Goal: Use online tool/utility: Utilize a website feature to perform a specific function

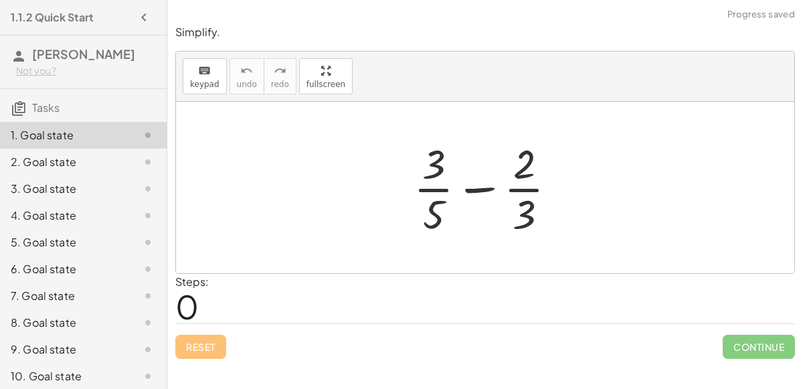
click at [0, 0] on div "Simplify. keyboard keypad undo undo redo redo fullscreen + · 3 · 5 − · 2 · 3 × …" at bounding box center [0, 0] width 0 height 0
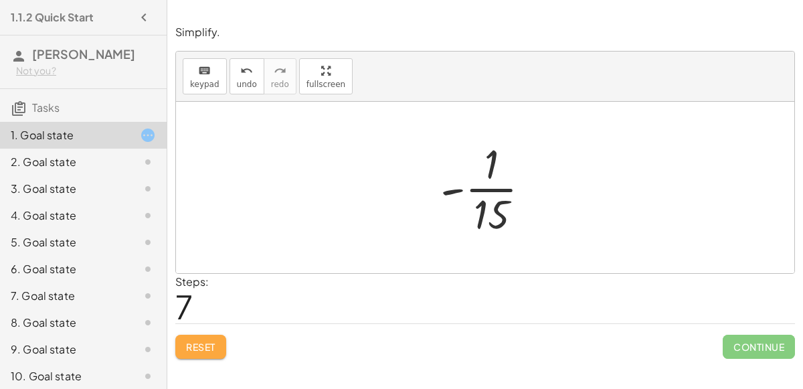
click at [209, 343] on span "Reset" at bounding box center [200, 347] width 29 height 12
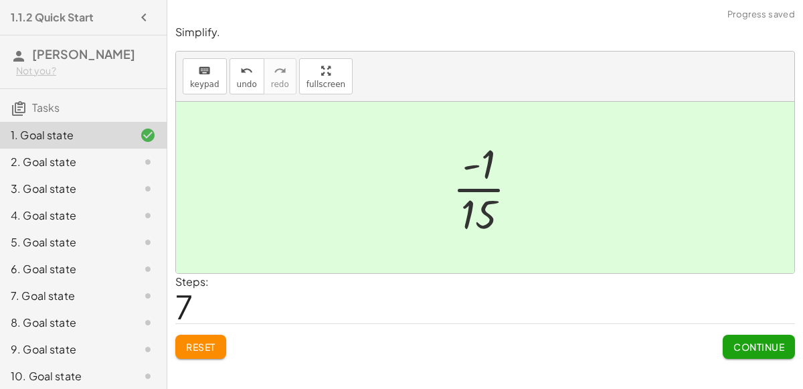
click at [752, 345] on span "Continue" at bounding box center [759, 347] width 51 height 12
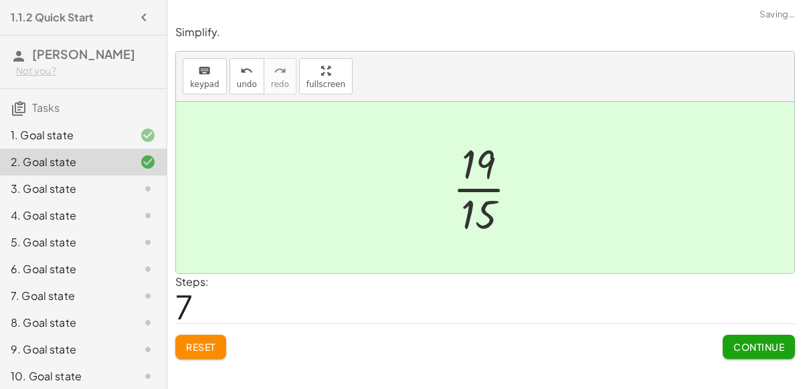
click at [765, 343] on span "Continue" at bounding box center [759, 347] width 51 height 12
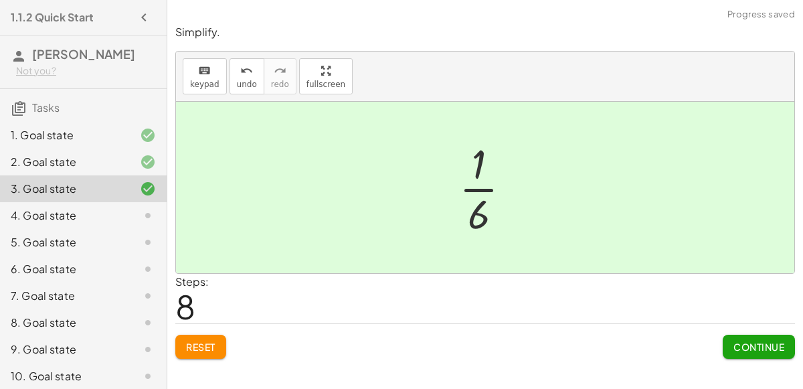
click at [765, 342] on span "Continue" at bounding box center [759, 347] width 51 height 12
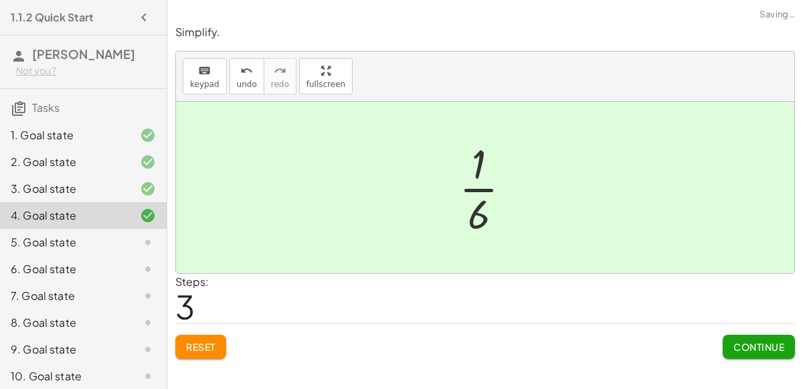
click at [746, 341] on span "Continue" at bounding box center [759, 347] width 51 height 12
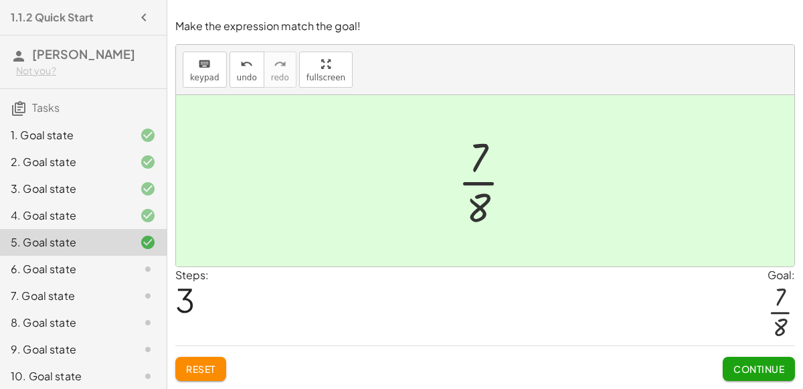
click at [745, 360] on button "Continue" at bounding box center [759, 369] width 72 height 24
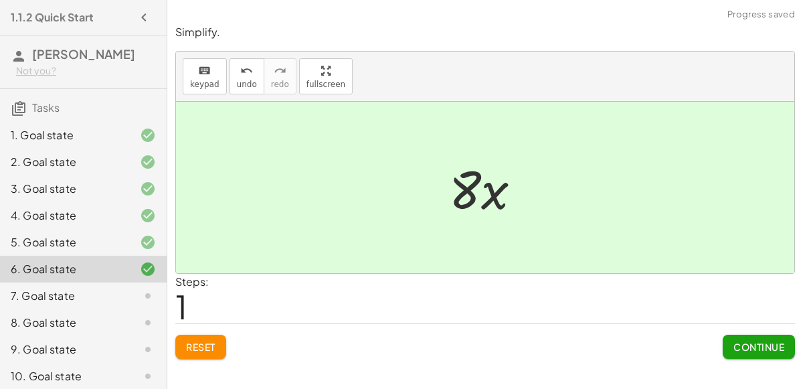
click at [762, 345] on span "Continue" at bounding box center [759, 347] width 51 height 12
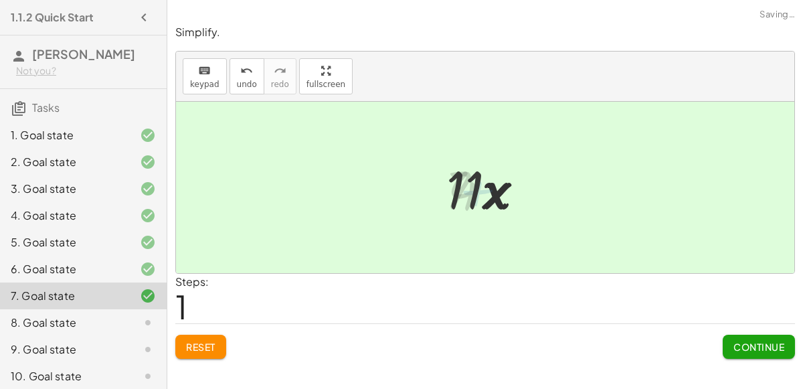
click at [767, 335] on button "Continue" at bounding box center [759, 347] width 72 height 24
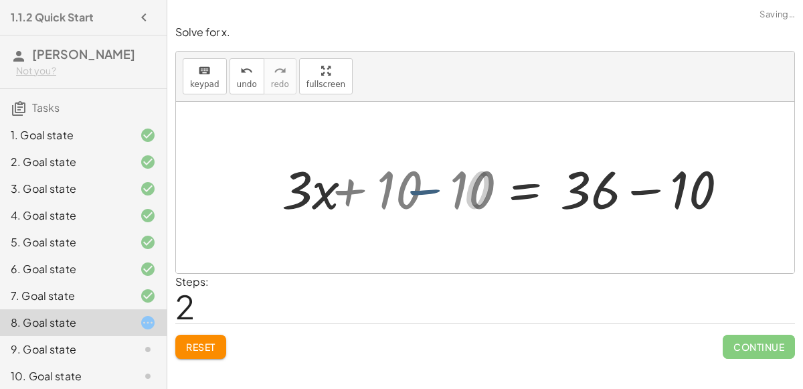
click at [412, 186] on div "+ · 3 · x + 10 = 36 + · 3 · x = 36 + 10 − 10 + − 10 0 + · 3 · x + 10 − 10 = + 3…" at bounding box center [580, 188] width 337 height 76
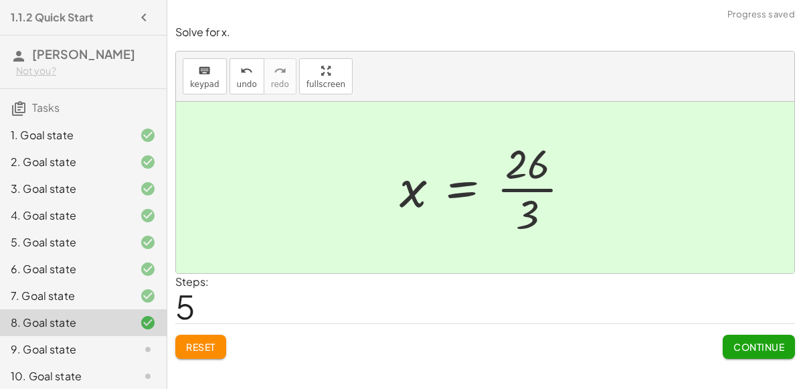
click at [757, 347] on span "Continue" at bounding box center [759, 347] width 51 height 12
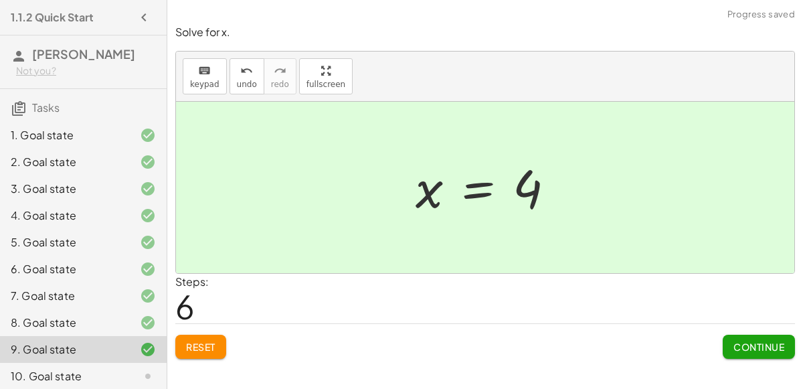
click at [751, 345] on span "Continue" at bounding box center [759, 347] width 51 height 12
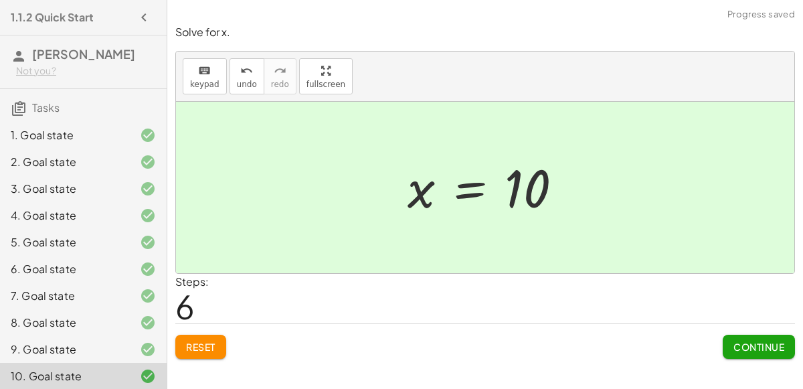
click at [755, 345] on span "Continue" at bounding box center [759, 347] width 51 height 12
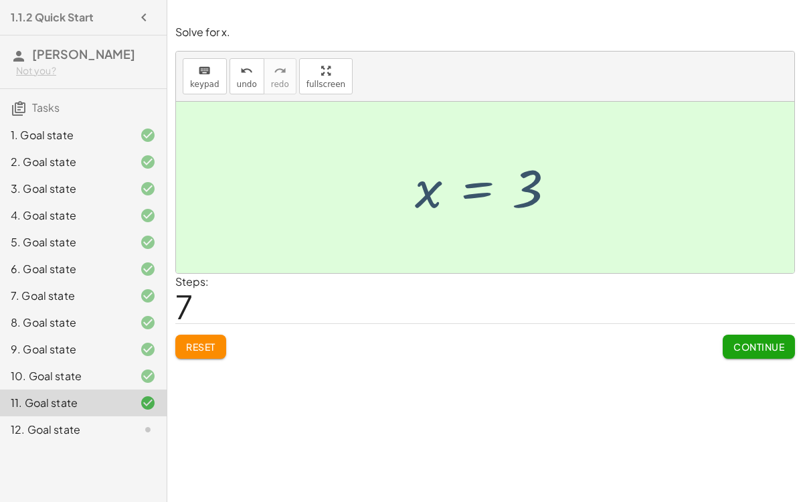
click at [730, 343] on button "Continue" at bounding box center [759, 347] width 72 height 24
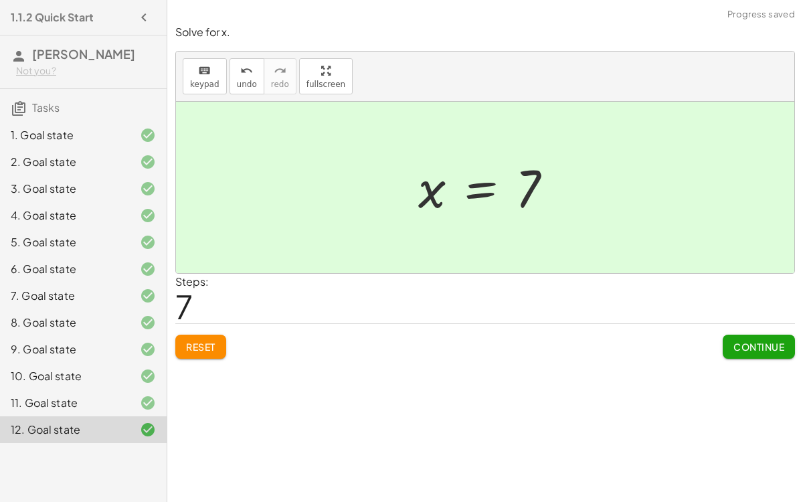
click at [762, 344] on span "Continue" at bounding box center [759, 347] width 51 height 12
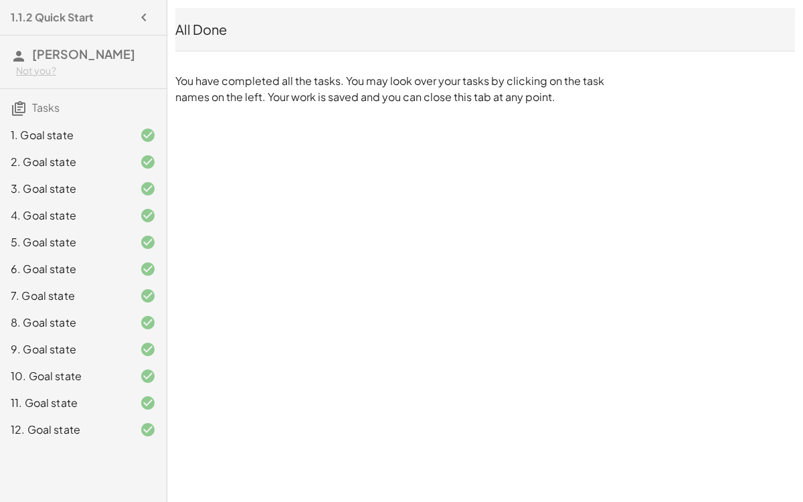
click at [0, 229] on div "3. Goal state" at bounding box center [83, 242] width 167 height 27
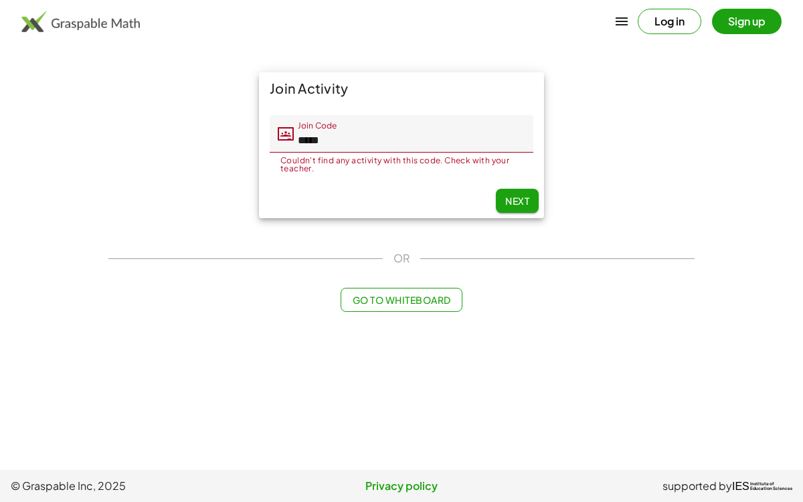
click at [370, 309] on button "Go to Whiteboard" at bounding box center [401, 300] width 121 height 24
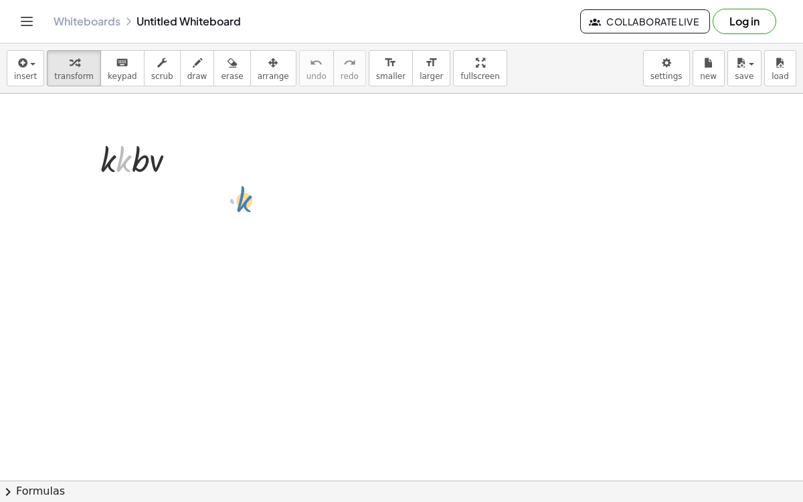
drag, startPoint x: 124, startPoint y: 167, endPoint x: 309, endPoint y: 224, distance: 194.0
drag, startPoint x: 121, startPoint y: 160, endPoint x: 104, endPoint y: 164, distance: 17.2
drag, startPoint x: 139, startPoint y: 164, endPoint x: 167, endPoint y: 175, distance: 30.1
click at [167, 175] on div at bounding box center [144, 159] width 100 height 46
drag, startPoint x: 156, startPoint y: 210, endPoint x: 137, endPoint y: 209, distance: 19.4
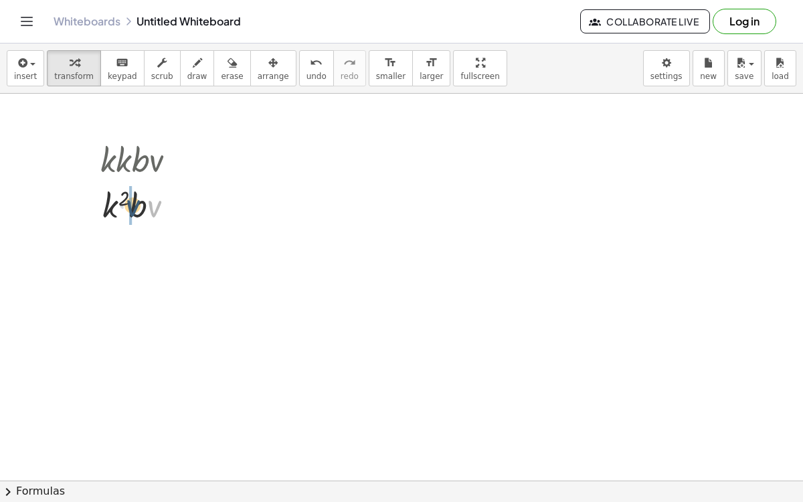
click at [137, 209] on div at bounding box center [144, 204] width 100 height 46
click at [157, 204] on div at bounding box center [144, 204] width 100 height 46
click at [142, 259] on div at bounding box center [144, 250] width 100 height 46
click at [136, 291] on div at bounding box center [131, 284] width 21 height 21
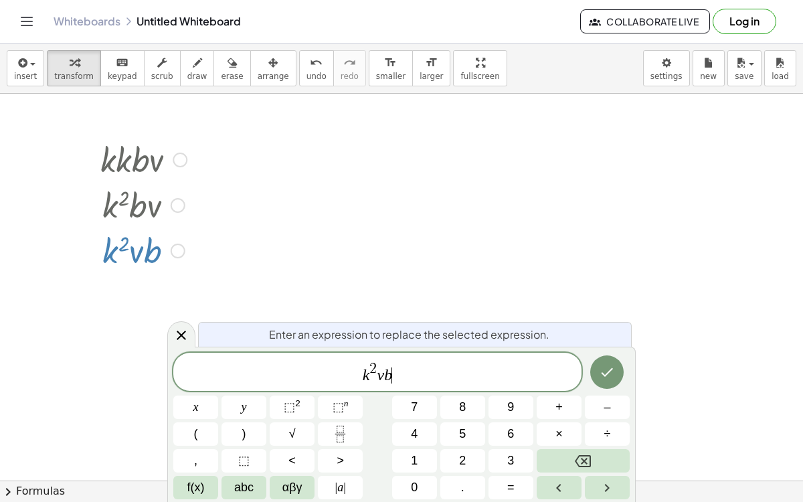
click at [396, 382] on span "k 2 v b ​" at bounding box center [377, 373] width 408 height 24
click at [384, 378] on span "k 2 v b ​" at bounding box center [377, 373] width 408 height 24
drag, startPoint x: 392, startPoint y: 378, endPoint x: 264, endPoint y: 372, distance: 127.3
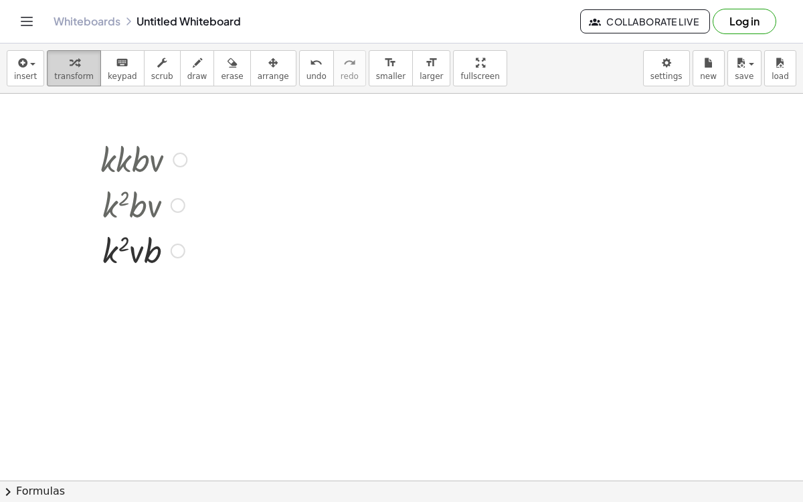
click at [75, 67] on div "button" at bounding box center [74, 62] width 40 height 16
click at [310, 58] on icon "undo" at bounding box center [316, 63] width 13 height 16
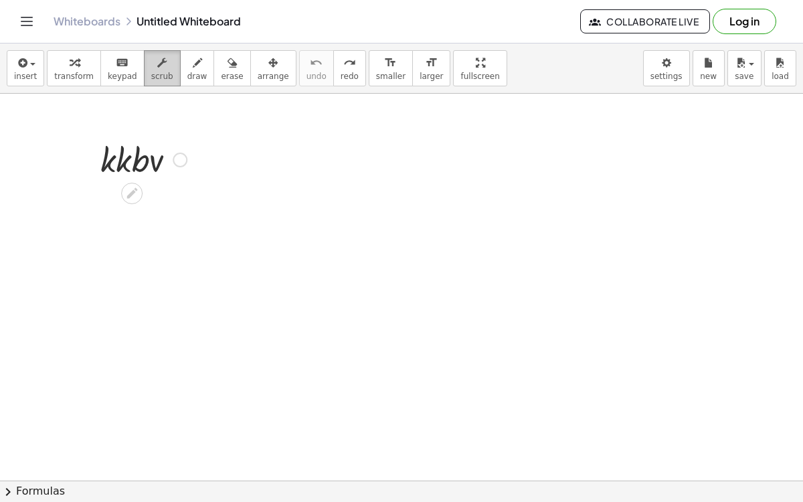
click at [157, 56] on icon "button" at bounding box center [161, 63] width 9 height 16
drag, startPoint x: 175, startPoint y: 166, endPoint x: 111, endPoint y: 159, distance: 64.0
click at [111, 159] on div at bounding box center [144, 159] width 100 height 46
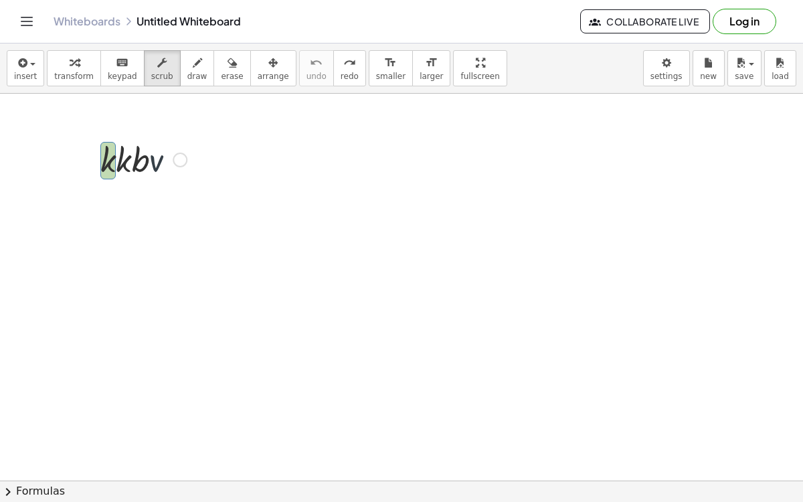
click at [127, 161] on div at bounding box center [144, 159] width 100 height 46
click at [132, 160] on div at bounding box center [144, 159] width 100 height 46
click at [179, 156] on div at bounding box center [180, 160] width 15 height 15
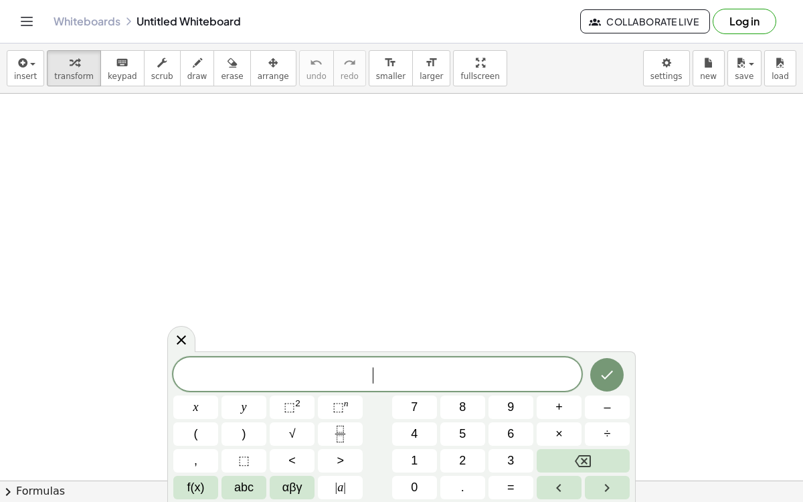
click at [8, 492] on span "chevron_right" at bounding box center [8, 492] width 16 height 16
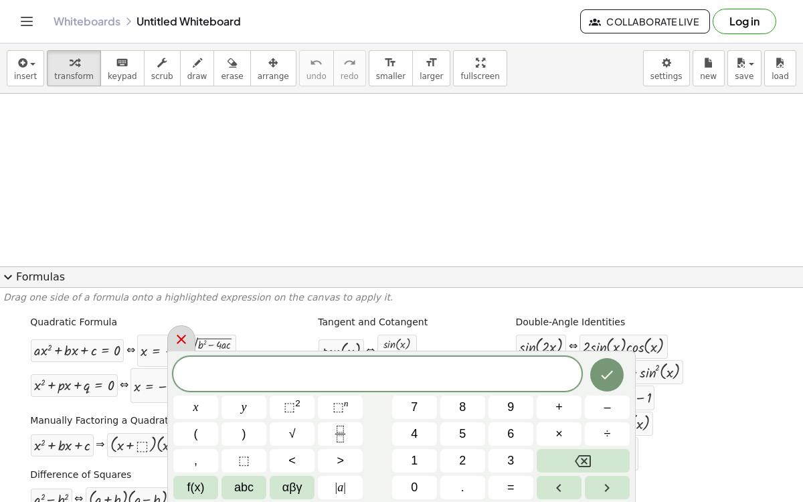
click at [179, 336] on icon at bounding box center [181, 339] width 16 height 16
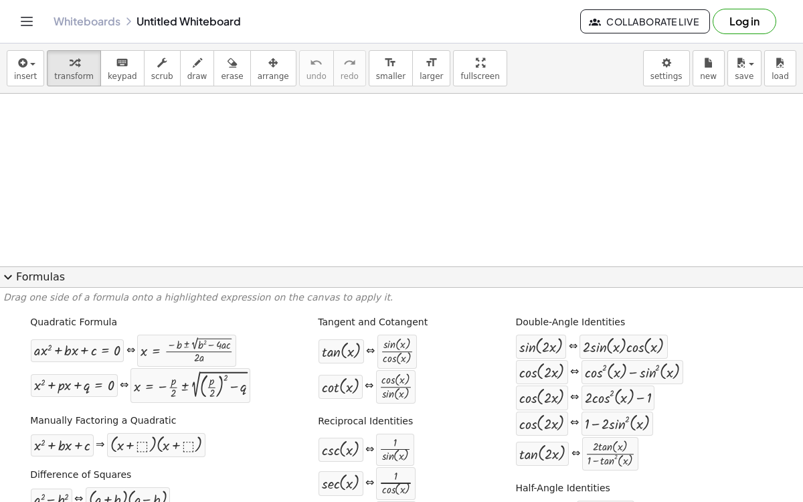
click at [7, 277] on span "expand_more" at bounding box center [8, 277] width 16 height 16
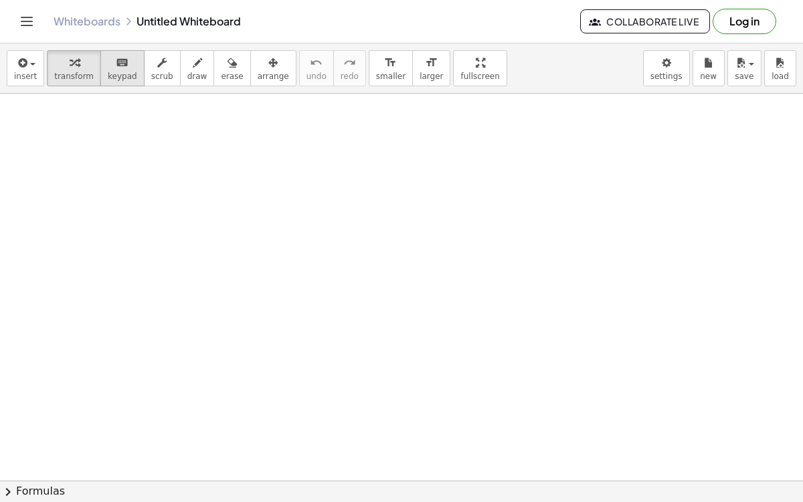
click at [112, 75] on span "keypad" at bounding box center [122, 76] width 29 height 9
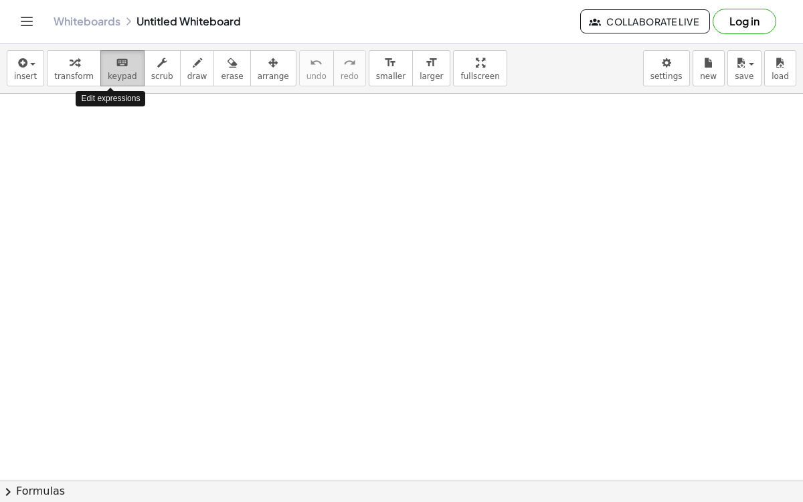
click at [112, 75] on span "keypad" at bounding box center [122, 76] width 29 height 9
click at [78, 74] on span "transform" at bounding box center [74, 76] width 40 height 9
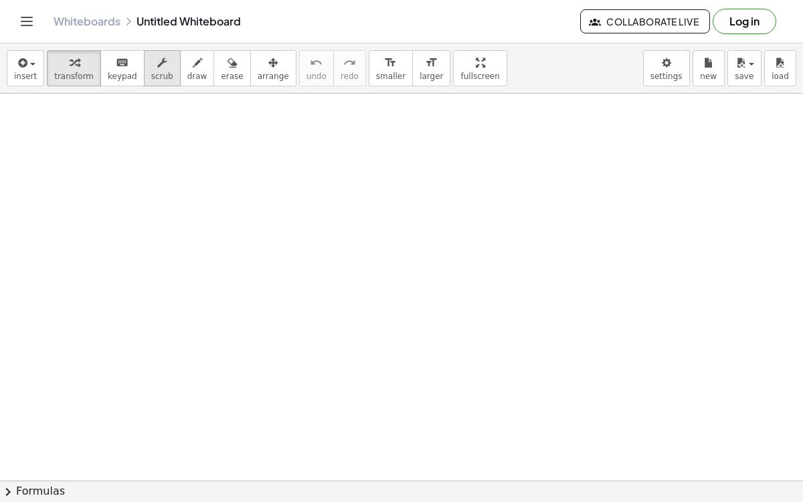
click at [162, 72] on button "scrub" at bounding box center [162, 68] width 37 height 36
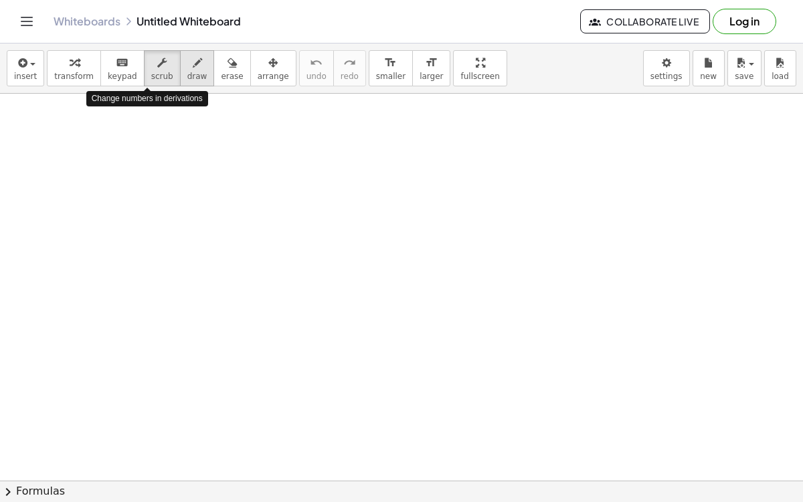
click at [187, 73] on span "draw" at bounding box center [197, 76] width 20 height 9
click at [108, 27] on link "Whiteboards" at bounding box center [87, 21] width 67 height 13
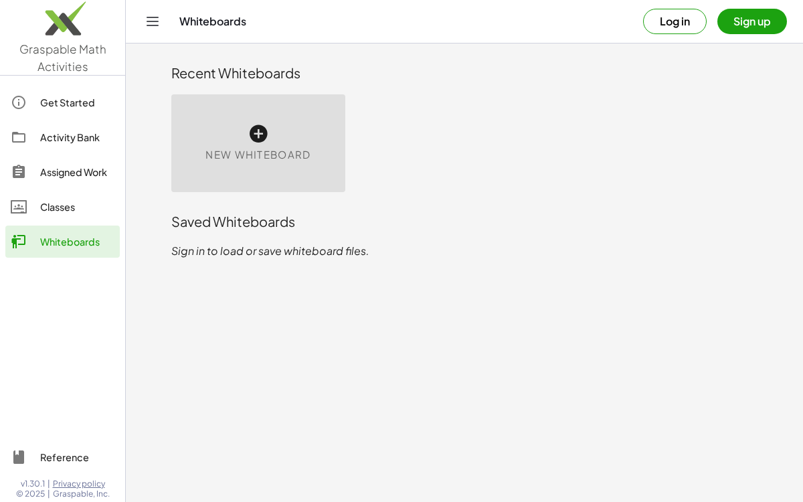
click at [260, 139] on icon at bounding box center [258, 133] width 21 height 21
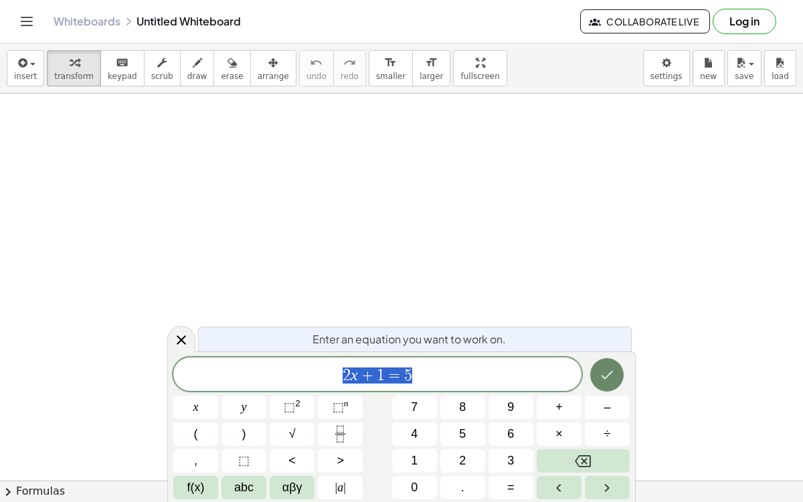
click at [611, 369] on icon "Done" at bounding box center [607, 375] width 16 height 16
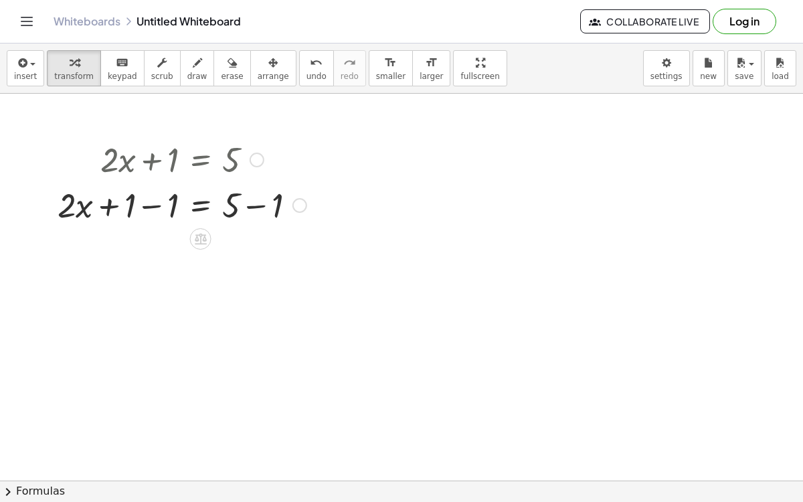
click at [140, 158] on div at bounding box center [182, 159] width 262 height 46
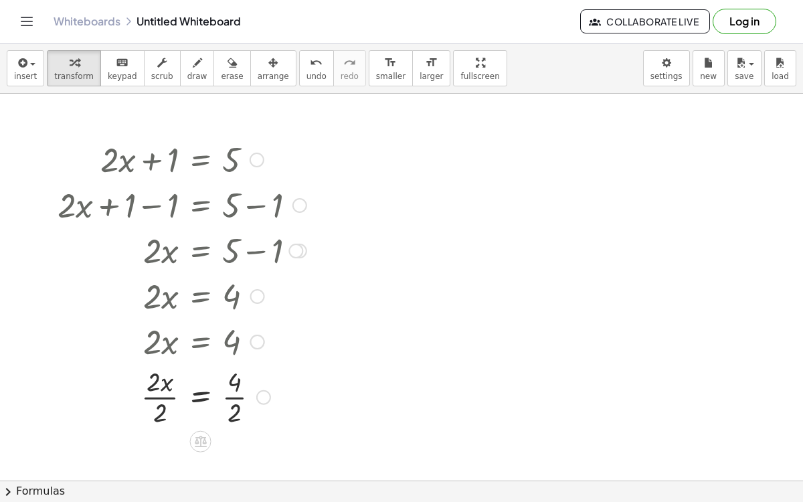
click at [233, 339] on div at bounding box center [180, 341] width 254 height 46
click at [139, 336] on div at bounding box center [180, 341] width 254 height 46
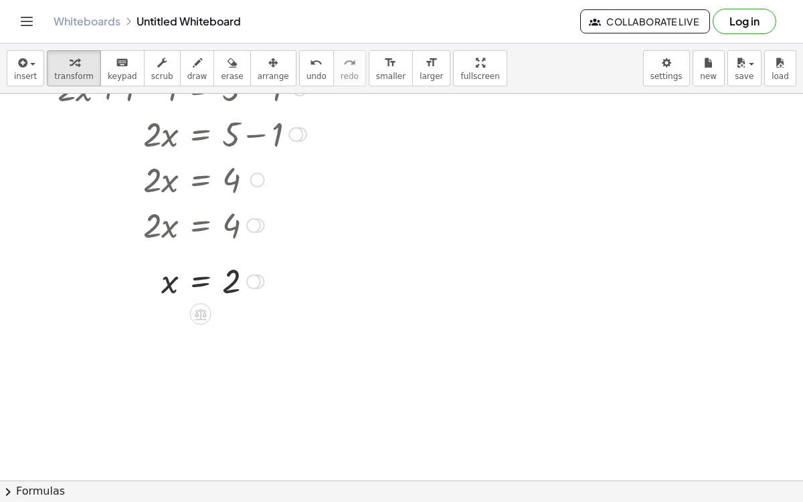
scroll to position [119, 0]
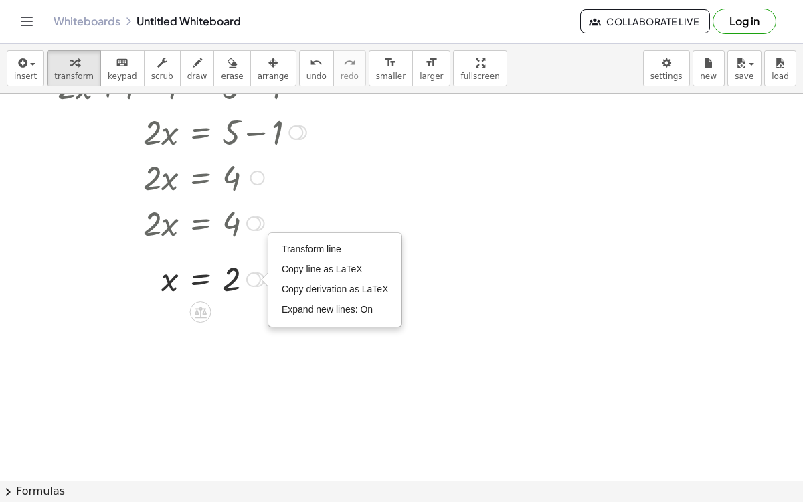
click at [262, 285] on div at bounding box center [264, 279] width 7 height 15
click at [251, 281] on div "Transform line Copy line as LaTeX Copy derivation as LaTeX Expand new lines: On" at bounding box center [253, 279] width 15 height 15
click at [264, 281] on div at bounding box center [264, 279] width 7 height 15
click at [262, 281] on div at bounding box center [264, 279] width 7 height 15
click at [260, 218] on div at bounding box center [257, 223] width 15 height 15
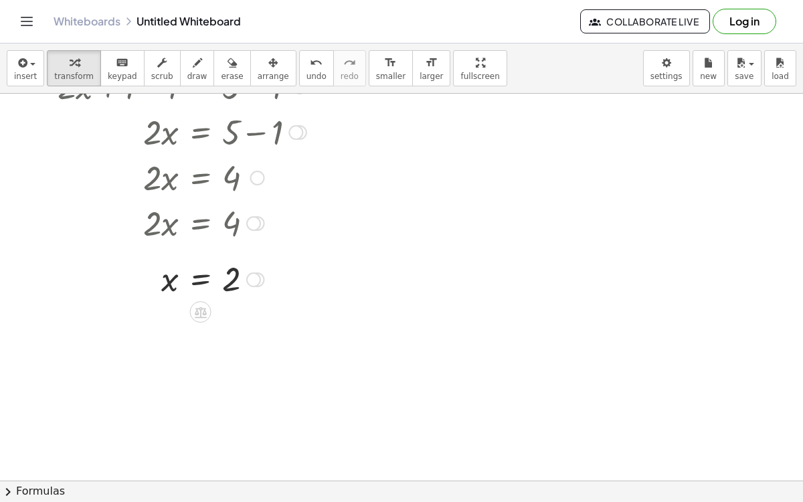
click at [252, 220] on div "Go back to this line Copy line as LaTeX Copy derivation as LaTeX" at bounding box center [253, 223] width 15 height 15
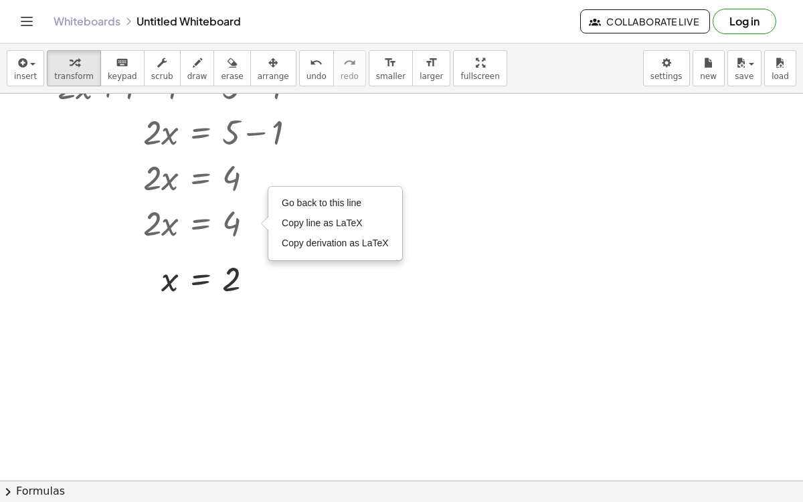
click at [462, 315] on div at bounding box center [401, 363] width 803 height 776
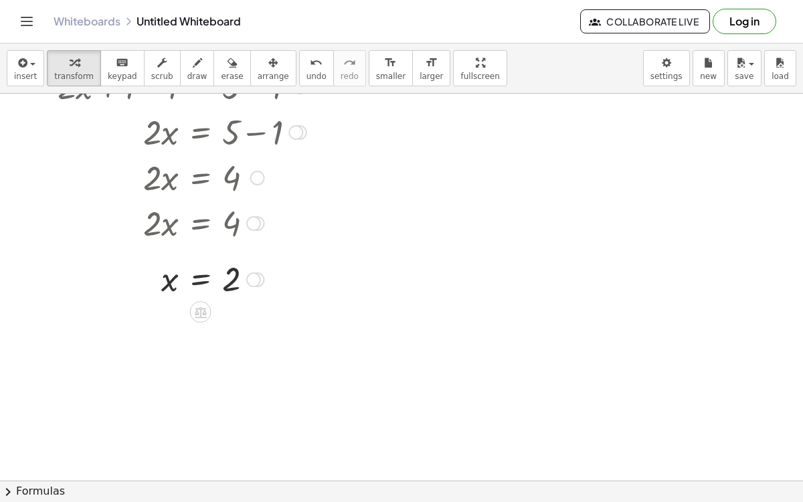
click at [204, 315] on icon at bounding box center [201, 312] width 12 height 11
click at [131, 354] on div at bounding box center [401, 363] width 803 height 776
click at [221, 78] on span "erase" at bounding box center [232, 76] width 22 height 9
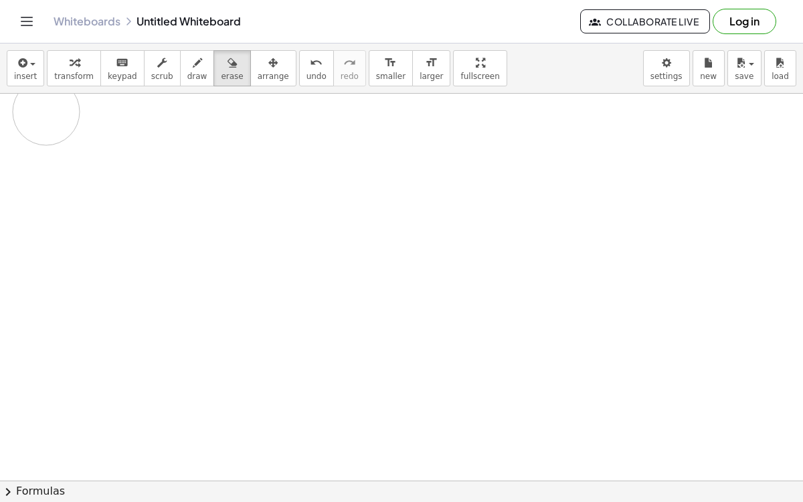
drag, startPoint x: 256, startPoint y: 241, endPoint x: 38, endPoint y: 110, distance: 254.7
click at [38, 110] on div at bounding box center [401, 363] width 803 height 776
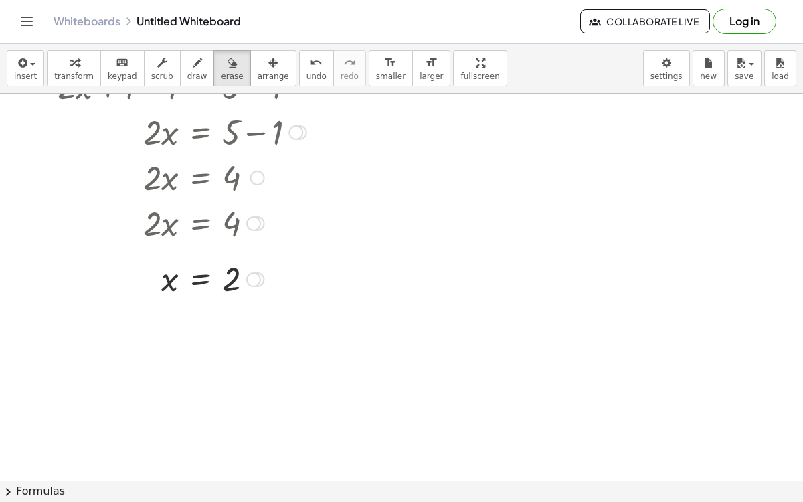
click at [312, 250] on div at bounding box center [401, 363] width 803 height 776
drag, startPoint x: 312, startPoint y: 250, endPoint x: 0, endPoint y: 279, distance: 313.3
click at [0, 279] on div at bounding box center [401, 363] width 803 height 776
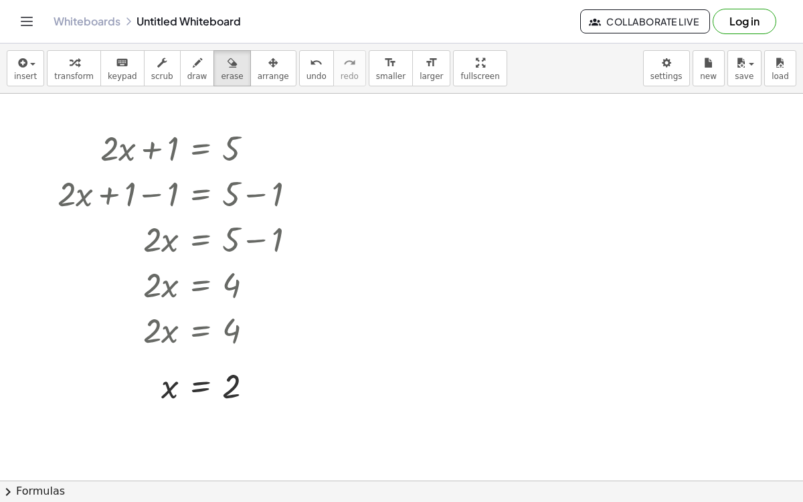
scroll to position [0, 0]
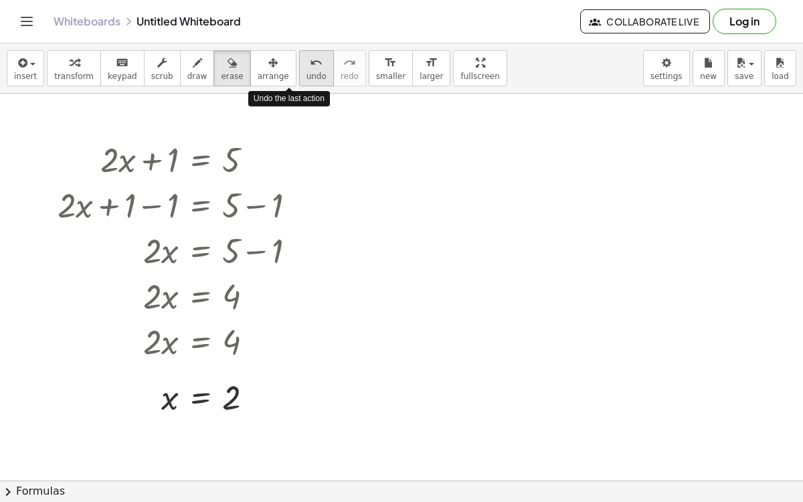
click at [310, 68] on icon "undo" at bounding box center [316, 63] width 13 height 16
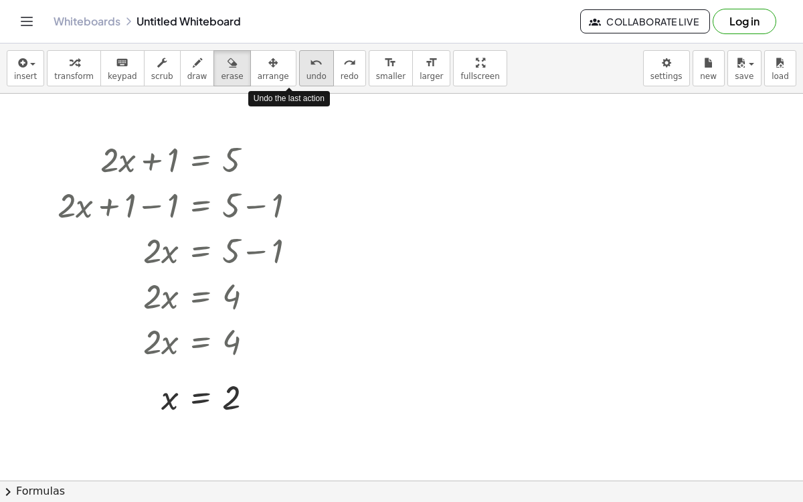
click at [310, 68] on icon "undo" at bounding box center [316, 63] width 13 height 16
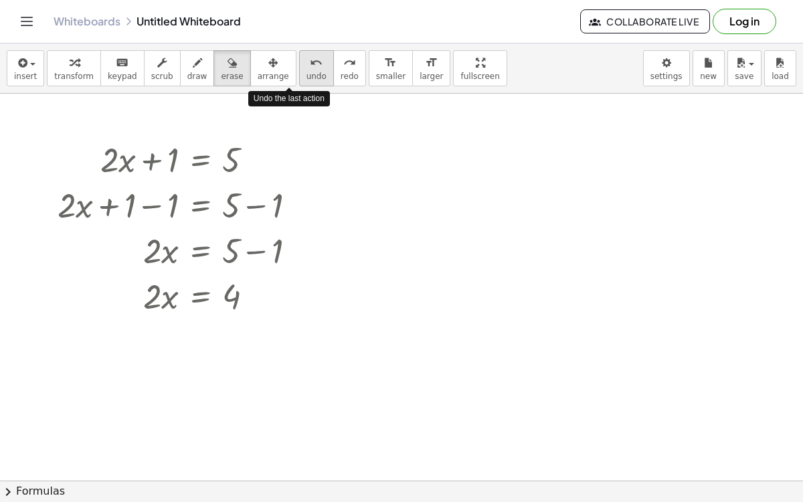
click at [310, 68] on icon "undo" at bounding box center [316, 63] width 13 height 16
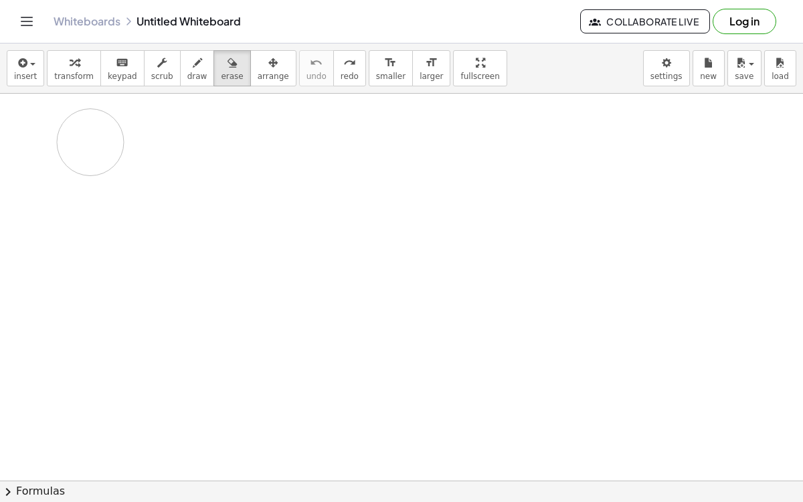
drag, startPoint x: 277, startPoint y: 149, endPoint x: 90, endPoint y: 142, distance: 187.6
click at [90, 142] on div at bounding box center [401, 482] width 803 height 776
click at [167, 173] on div at bounding box center [401, 482] width 803 height 776
drag, startPoint x: 167, startPoint y: 173, endPoint x: 76, endPoint y: 173, distance: 90.4
click at [76, 173] on div at bounding box center [401, 482] width 803 height 776
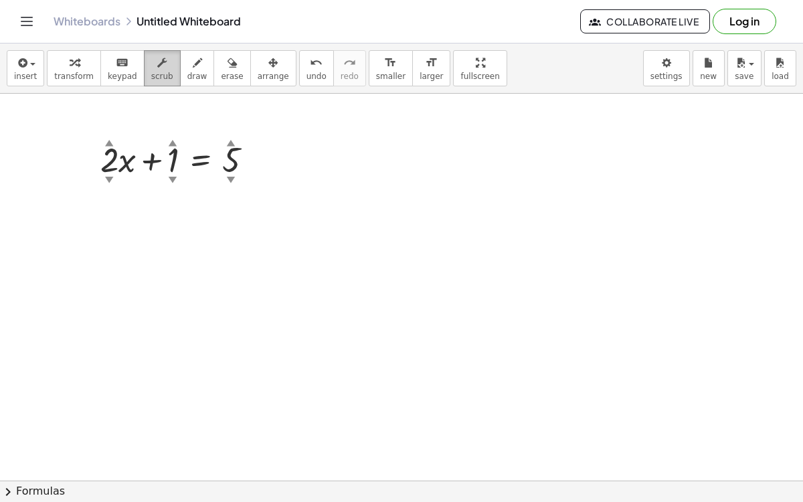
click at [151, 72] on span "scrub" at bounding box center [162, 76] width 22 height 9
drag, startPoint x: 108, startPoint y: 143, endPoint x: 60, endPoint y: 69, distance: 88.4
click at [60, 69] on div "insert select one: Math Expression Function Text Youtube Video Graphing Geometr…" at bounding box center [401, 273] width 803 height 459
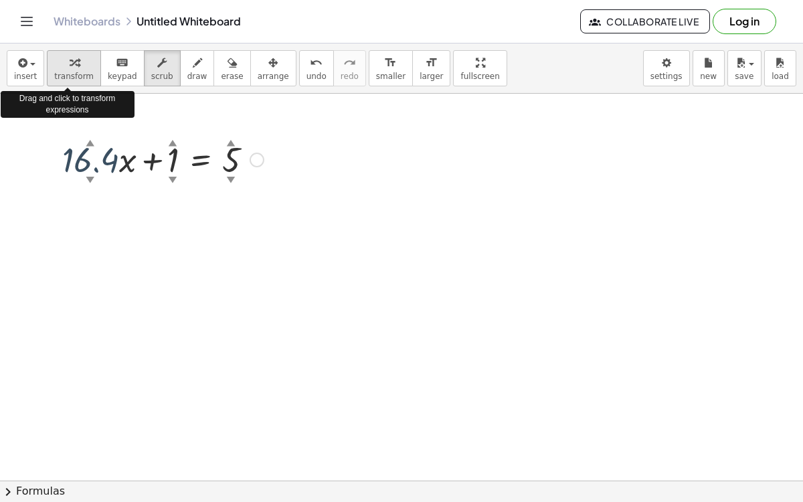
click at [70, 64] on icon "button" at bounding box center [74, 63] width 9 height 16
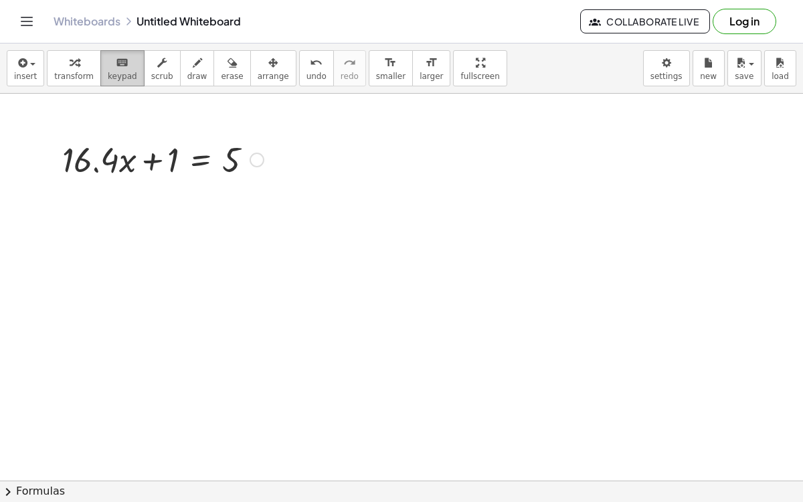
click at [110, 72] on span "keypad" at bounding box center [122, 76] width 29 height 9
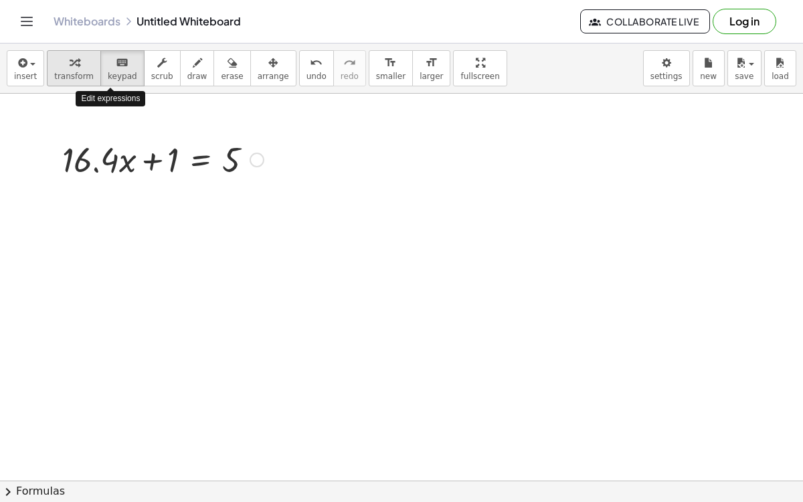
click at [70, 64] on icon "button" at bounding box center [74, 63] width 9 height 16
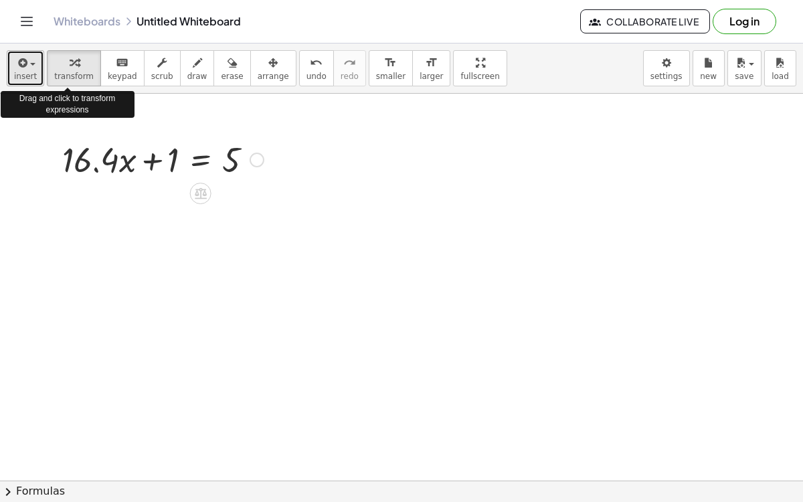
click at [31, 70] on button "insert" at bounding box center [25, 68] width 37 height 36
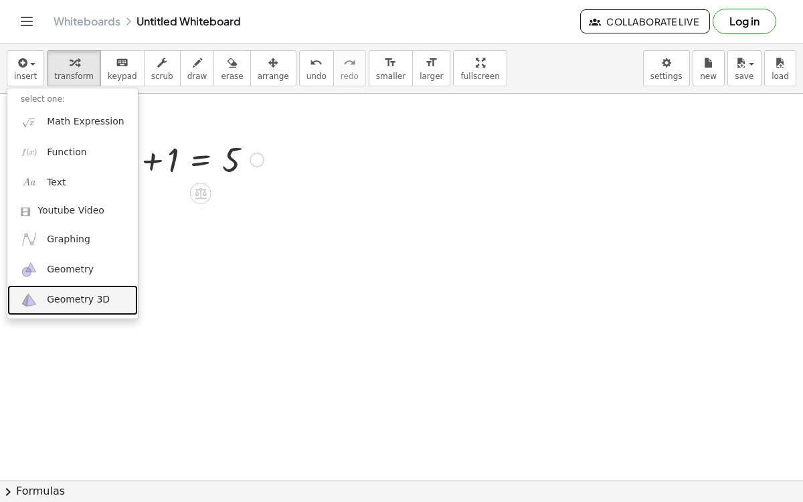
click at [80, 306] on link "Geometry 3D" at bounding box center [72, 300] width 131 height 30
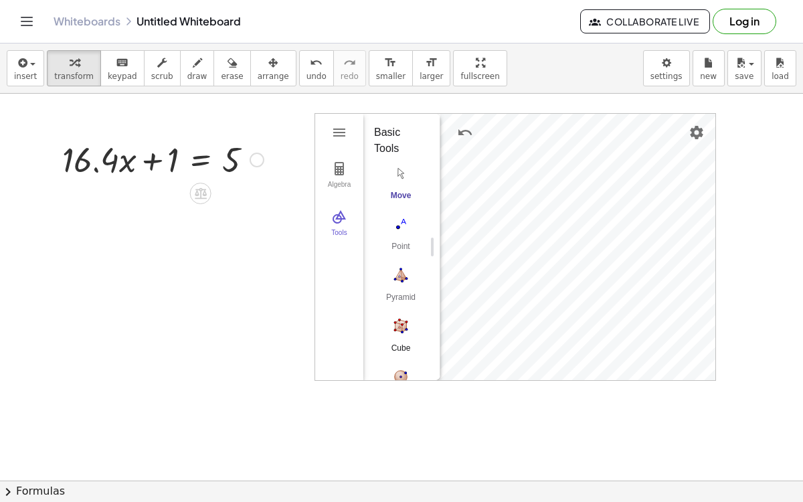
click at [399, 328] on img "Cube. Select two points or other corresponding objects" at bounding box center [401, 325] width 54 height 21
click at [396, 305] on div "Pyramid" at bounding box center [401, 302] width 54 height 19
click at [399, 315] on img "Cube. Select two points or other corresponding objects" at bounding box center [401, 325] width 54 height 21
drag, startPoint x: 322, startPoint y: 374, endPoint x: 286, endPoint y: 393, distance: 40.7
click at [286, 393] on div "+ · 16.4 · x + 1 = 5 Algebra Tools GeoGebra 3D Calculator Basic Tools Move Poin…" at bounding box center [401, 482] width 803 height 776
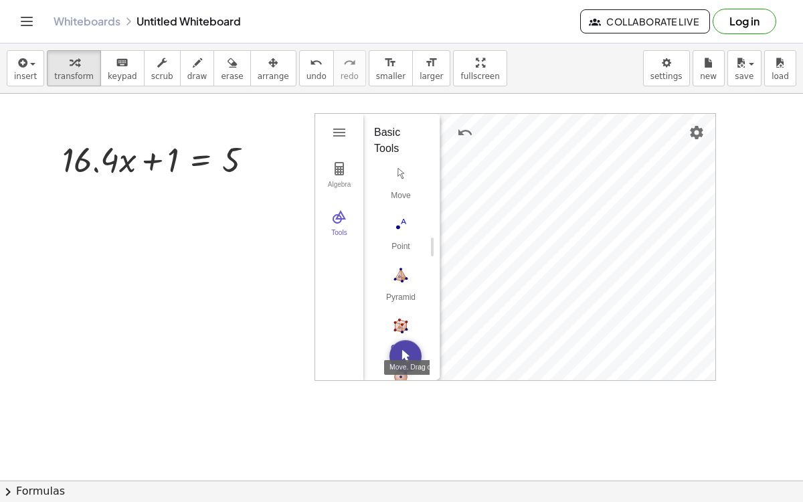
click at [401, 352] on img "Move. Drag or select object" at bounding box center [406, 356] width 32 height 32
click at [403, 333] on img "Cube. Select two points or other corresponding objects" at bounding box center [401, 325] width 54 height 21
click at [457, 129] on img "Undo" at bounding box center [465, 133] width 16 height 16
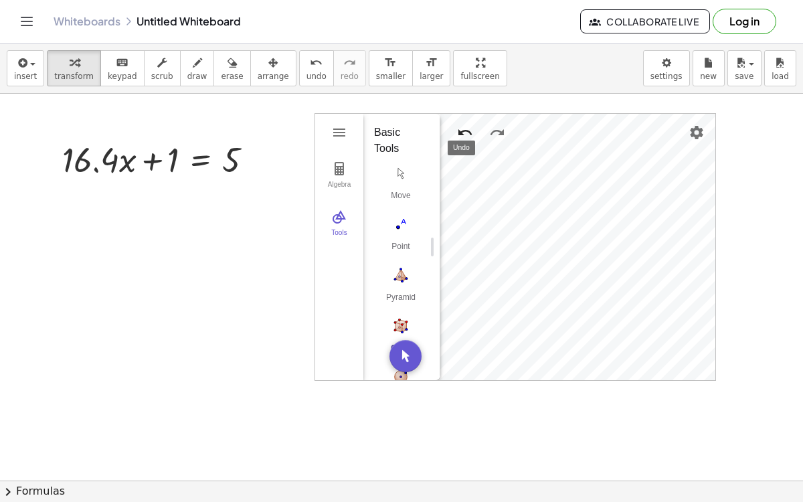
click at [457, 129] on img "Undo" at bounding box center [465, 133] width 16 height 16
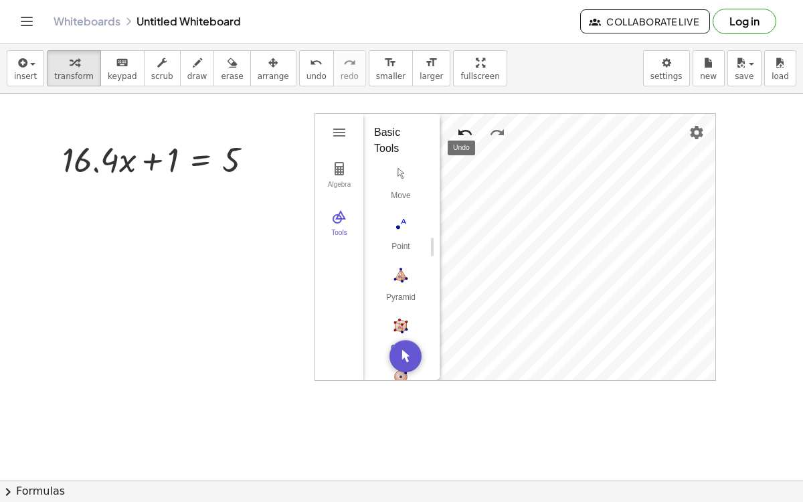
click at [457, 129] on img "Undo" at bounding box center [465, 133] width 16 height 16
click at [690, 136] on img "Settings" at bounding box center [697, 133] width 16 height 16
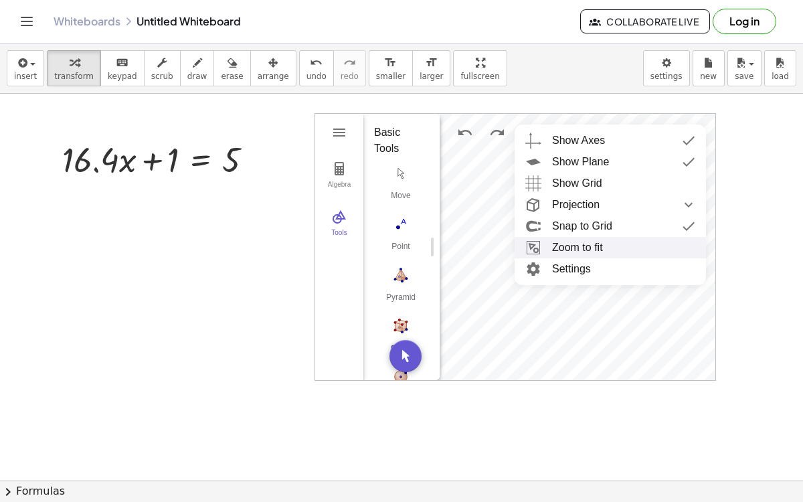
click at [612, 248] on li "Zoom to fit" at bounding box center [610, 247] width 191 height 21
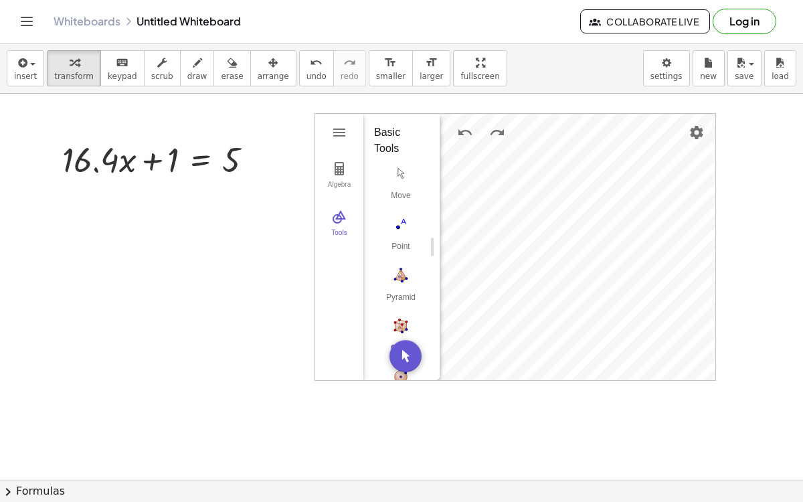
drag, startPoint x: 315, startPoint y: 110, endPoint x: 272, endPoint y: 121, distance: 44.0
click at [272, 121] on div at bounding box center [401, 482] width 803 height 776
click at [698, 138] on img "Settings" at bounding box center [697, 133] width 16 height 16
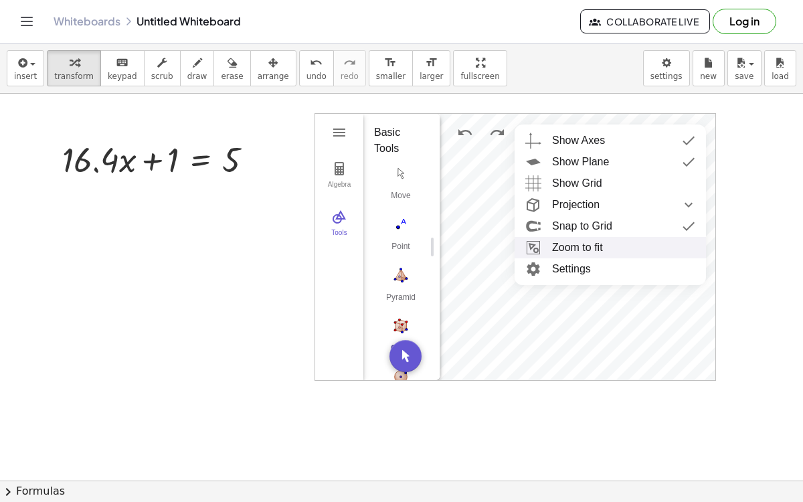
click at [576, 252] on li "Zoom to fit" at bounding box center [610, 247] width 191 height 21
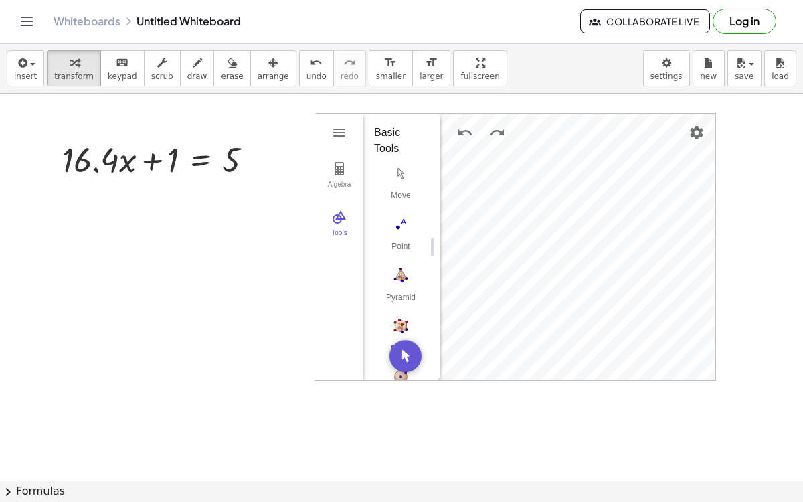
drag, startPoint x: 317, startPoint y: 373, endPoint x: 765, endPoint y: 380, distance: 447.3
click at [765, 380] on div "+ · 16.4 · x + 1 = 5 Algebra Tools Input… GeoGebra 3D Calculator Basic Tools Mo…" at bounding box center [401, 482] width 803 height 776
drag, startPoint x: 321, startPoint y: 112, endPoint x: 220, endPoint y: 80, distance: 106.1
click at [220, 80] on div "insert select one: Math Expression Function Text Youtube Video Graphing Geometr…" at bounding box center [401, 273] width 803 height 459
click at [428, 52] on div "insert select one: Math Expression Function Text Youtube Video Graphing Geometr…" at bounding box center [401, 273] width 803 height 459
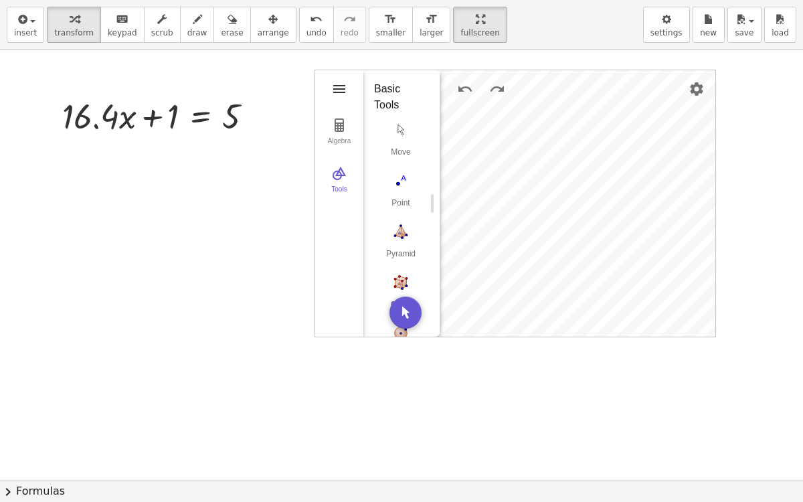
click at [333, 89] on img "3D Calculator" at bounding box center [339, 89] width 16 height 16
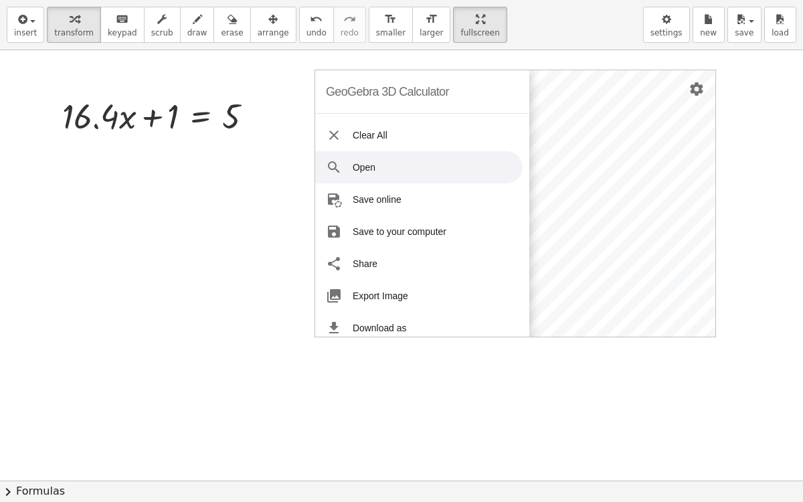
click at [399, 169] on li "Open" at bounding box center [419, 167] width 208 height 32
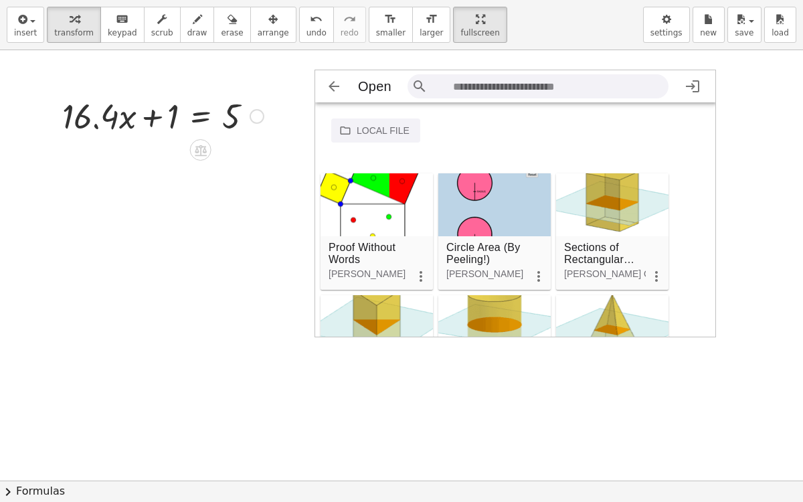
click at [589, 86] on input "3D Calculator" at bounding box center [557, 86] width 208 height 13
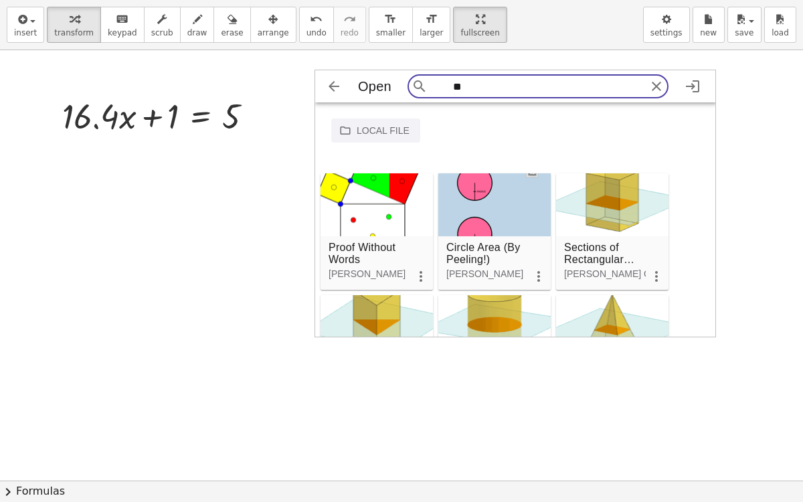
type input "**"
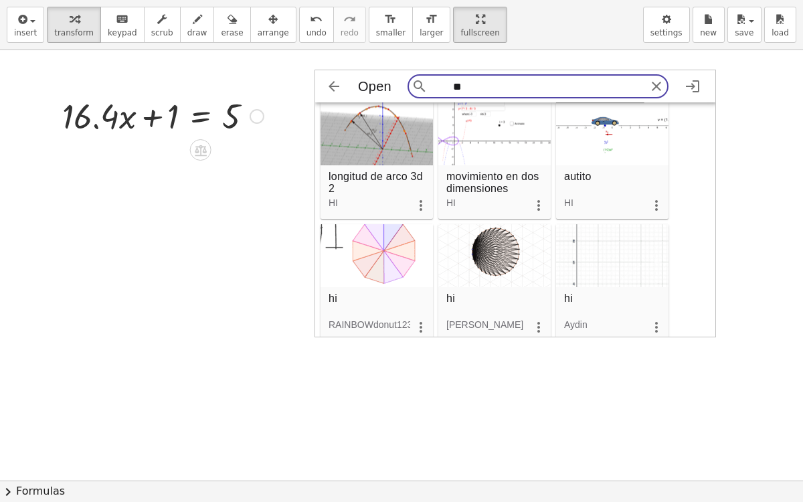
scroll to position [693, 0]
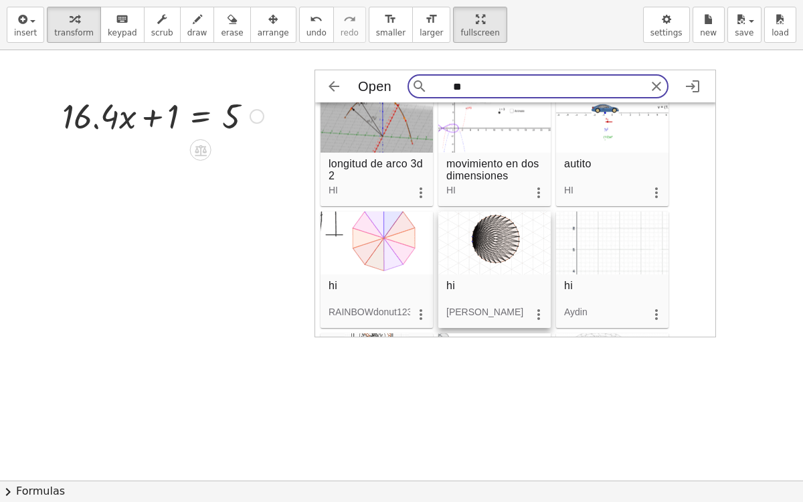
click at [503, 258] on div "3D Calculator" at bounding box center [495, 243] width 112 height 63
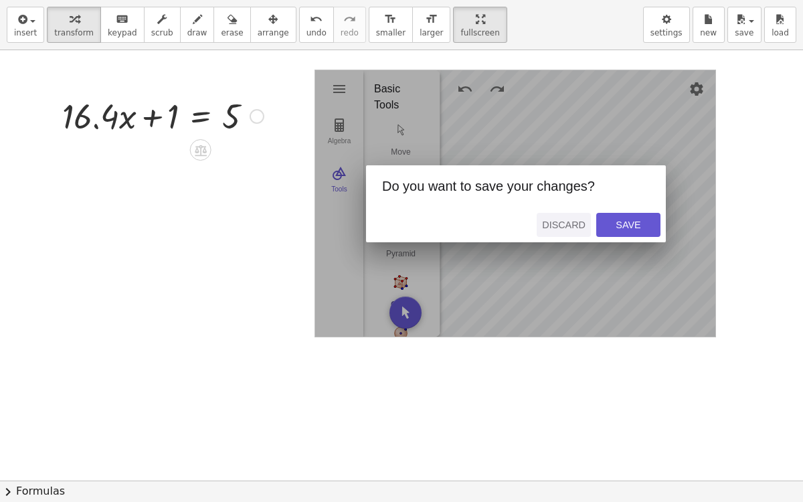
click at [554, 224] on div "Discard" at bounding box center [564, 225] width 44 height 11
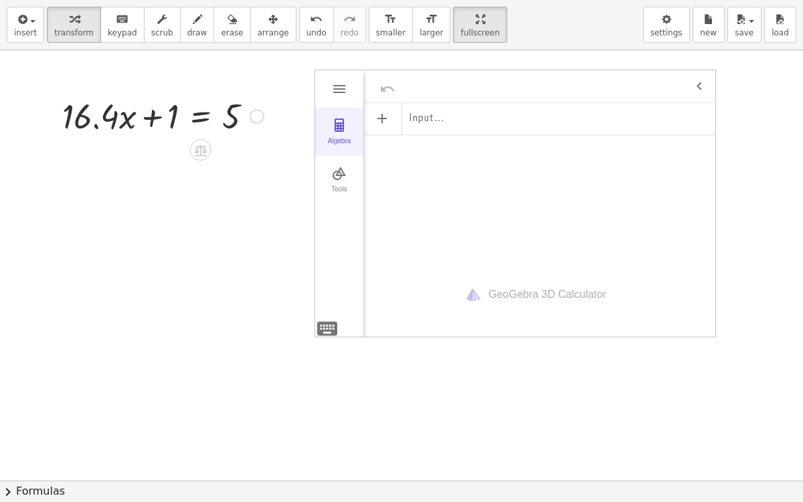
click at [337, 112] on button "Algebra" at bounding box center [339, 132] width 48 height 48
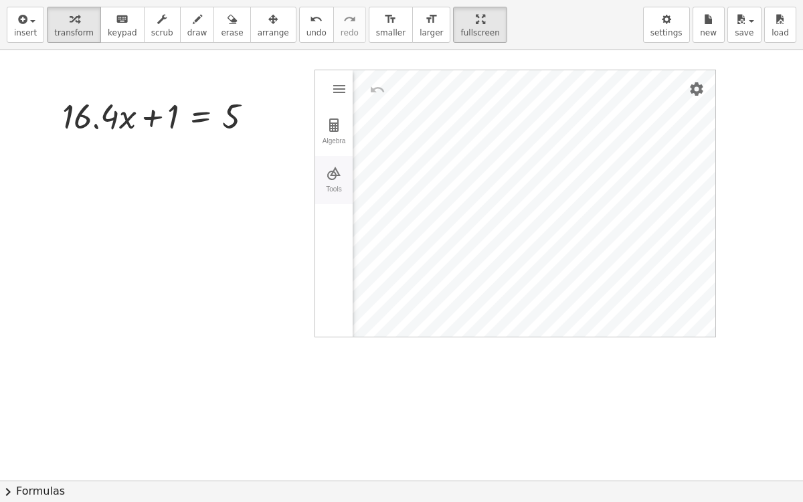
click at [317, 179] on button "Tools" at bounding box center [333, 180] width 37 height 48
click at [384, 201] on img "Cube. Select two points or other corresponding objects" at bounding box center [391, 192] width 54 height 21
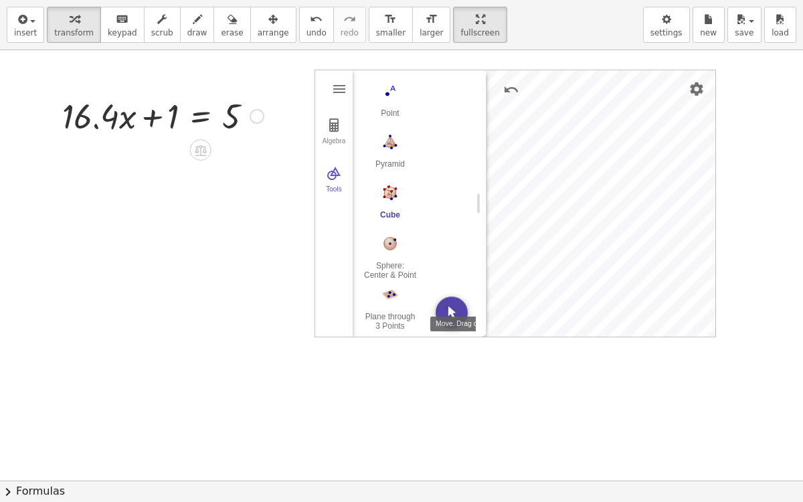
click at [456, 315] on button "Move. Drag or select object" at bounding box center [452, 313] width 32 height 32
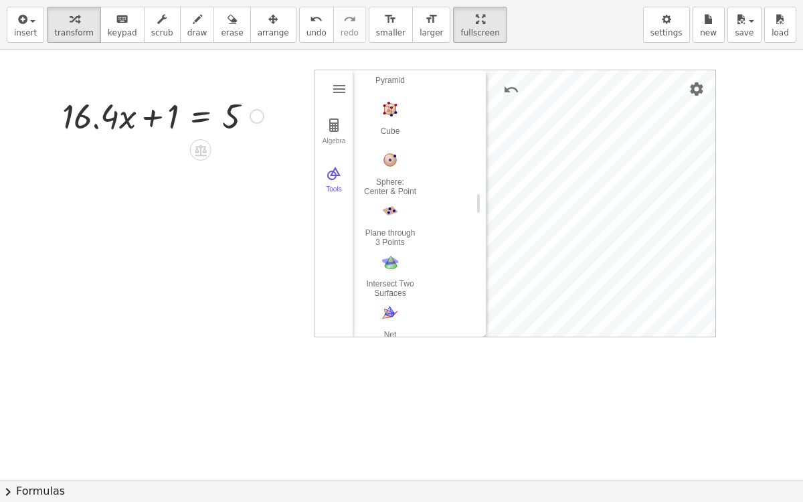
scroll to position [216, 0]
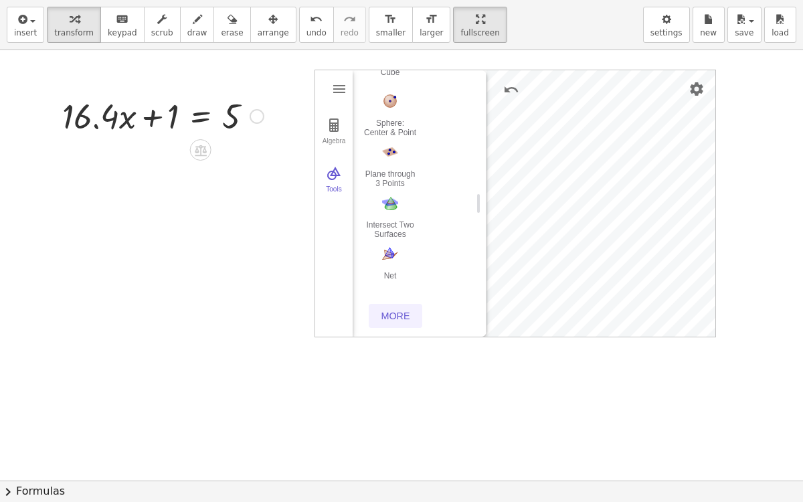
click at [387, 317] on div "More" at bounding box center [395, 316] width 43 height 11
click at [393, 160] on img "Delete. Select object which should be deleted" at bounding box center [391, 153] width 54 height 21
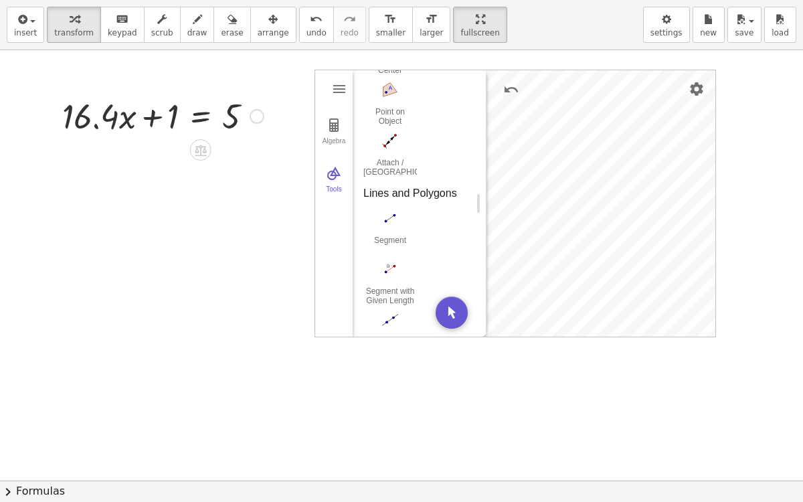
scroll to position [841, 0]
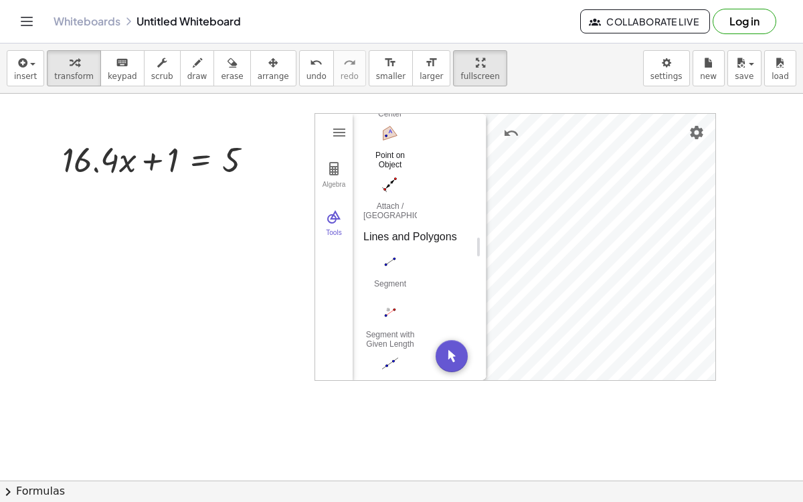
click at [383, 129] on img "Point on Object. Select object or its perimeter" at bounding box center [391, 133] width 54 height 21
click at [504, 131] on img "Undo" at bounding box center [511, 133] width 16 height 16
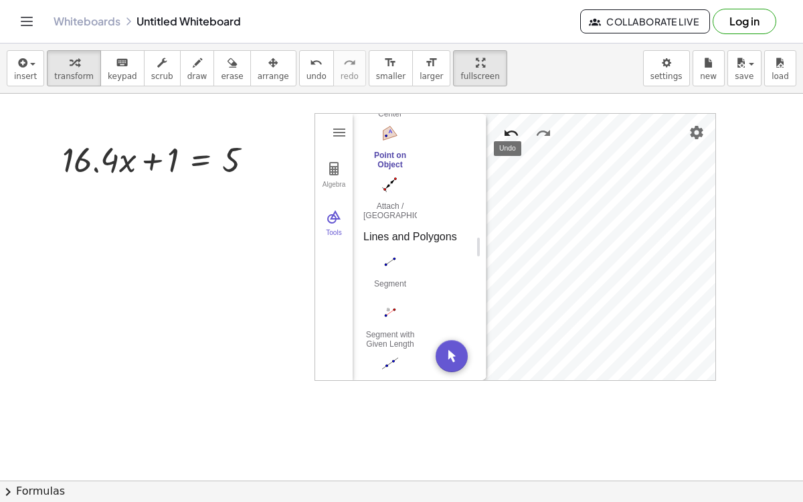
click at [504, 131] on img "Undo" at bounding box center [511, 133] width 16 height 16
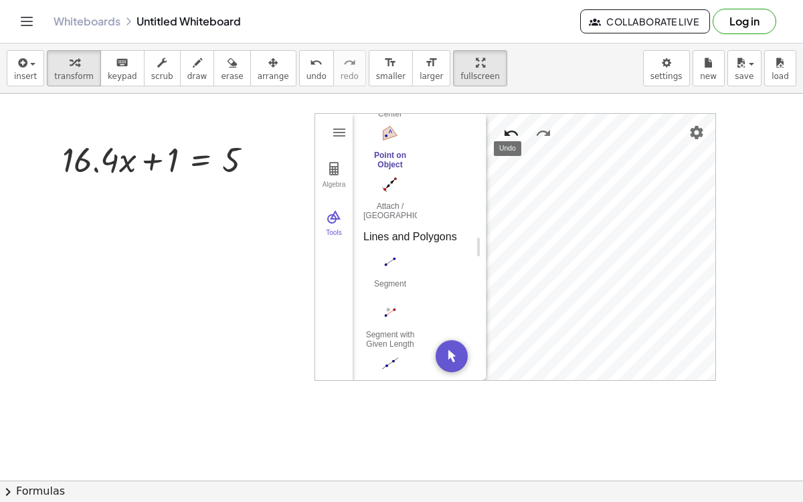
click at [504, 131] on img "Undo" at bounding box center [511, 133] width 16 height 16
click at [503, 143] on button "Undo" at bounding box center [511, 133] width 24 height 24
click at [456, 345] on img "Move. Drag or select object" at bounding box center [452, 356] width 32 height 32
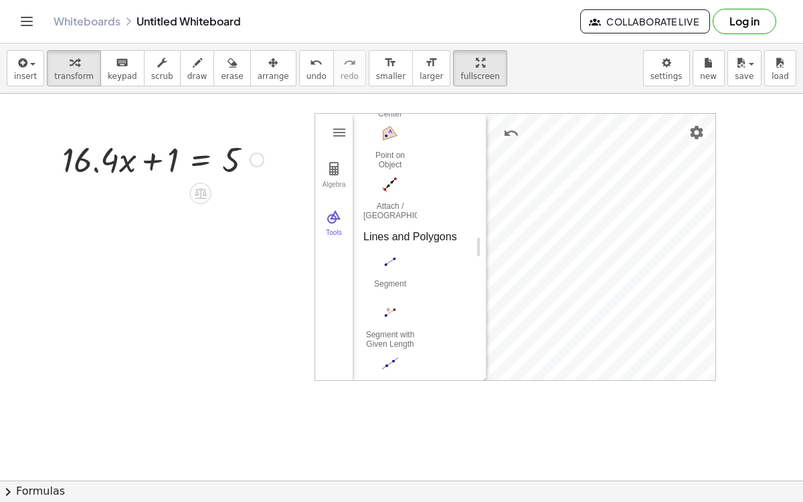
click at [100, 26] on link "Whiteboards" at bounding box center [87, 21] width 67 height 13
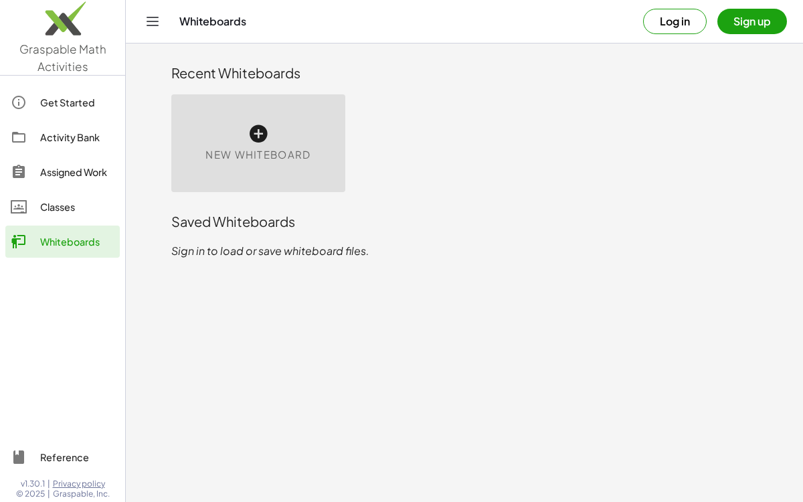
click at [258, 135] on icon at bounding box center [258, 133] width 21 height 21
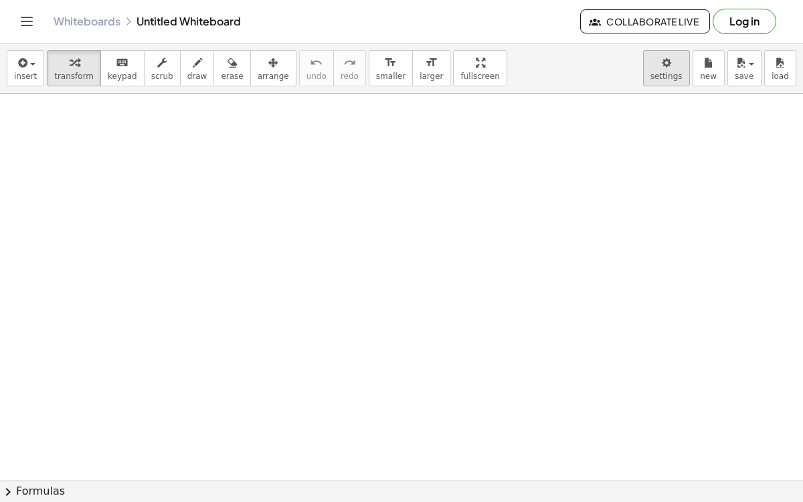
click at [656, 64] on body "Graspable Math Activities Get Started Activity Bank Assigned Work Classes White…" at bounding box center [401, 251] width 803 height 502
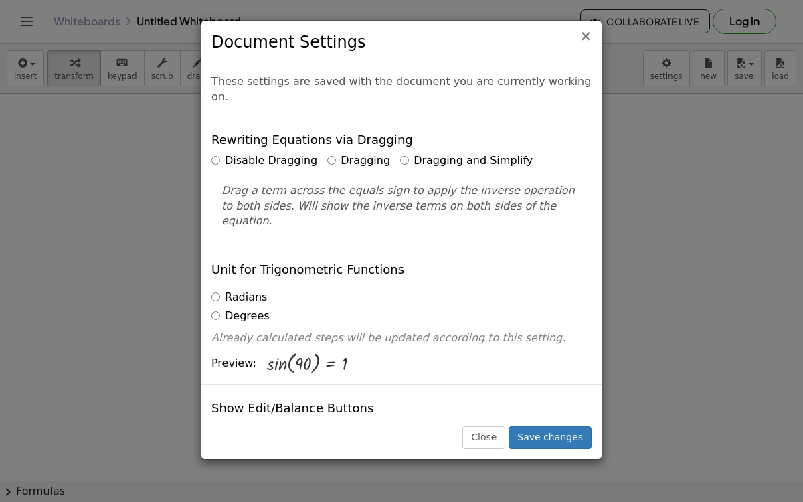
click at [588, 34] on span "×" at bounding box center [586, 36] width 12 height 16
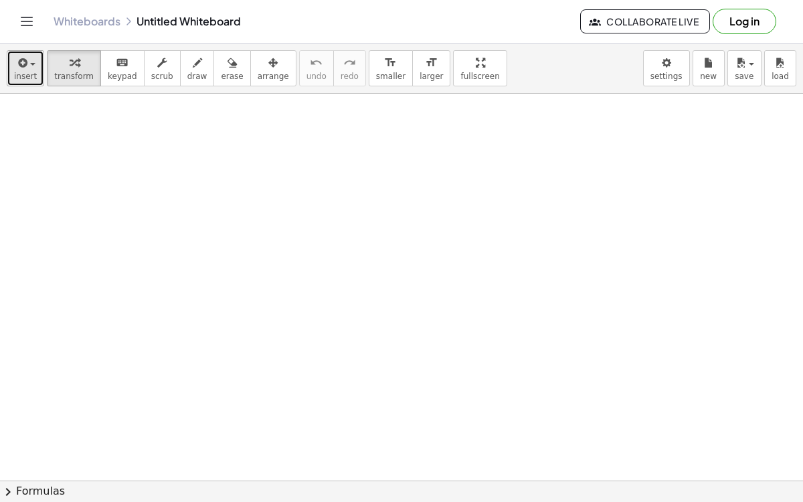
click at [31, 72] on span "insert" at bounding box center [25, 76] width 23 height 9
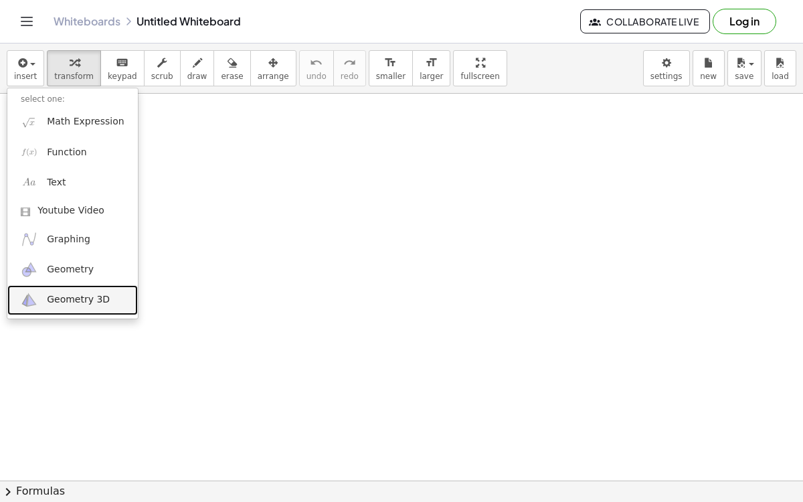
click at [100, 289] on link "Geometry 3D" at bounding box center [72, 300] width 131 height 30
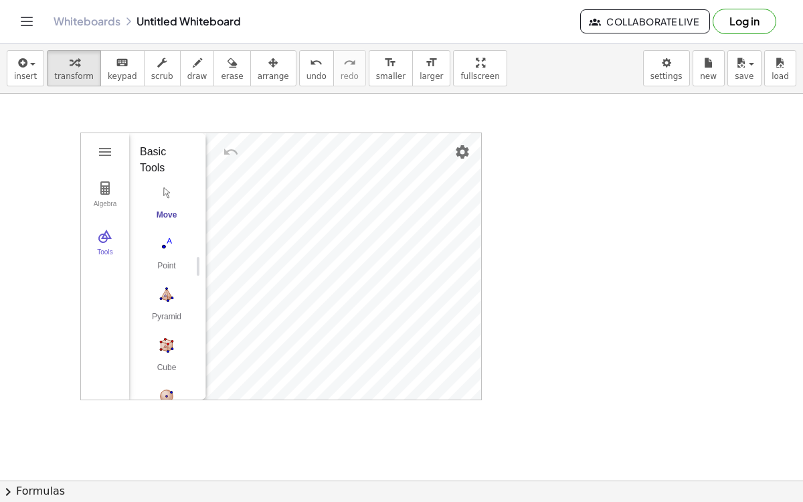
click at [556, 452] on div "Algebra Tools GeoGebra 3D Calculator Basic Tools Move Point Pyramid Cube Sphere…" at bounding box center [401, 482] width 803 height 776
click at [81, 139] on div "Algebra Tools" at bounding box center [105, 266] width 48 height 266
click at [81, 134] on div "Algebra Tools" at bounding box center [105, 266] width 48 height 266
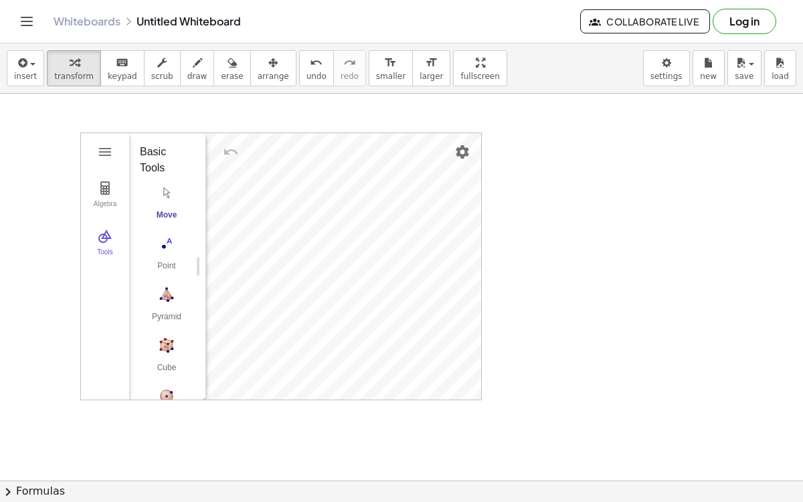
drag, startPoint x: 81, startPoint y: 132, endPoint x: 52, endPoint y: 125, distance: 29.6
click at [52, 125] on div "Algebra Tools GeoGebra 3D Calculator Basic Tools Move Point Pyramid Cube Sphere…" at bounding box center [401, 482] width 803 height 776
click at [171, 250] on img "Point. Select position or line, function, or curve" at bounding box center [167, 243] width 54 height 21
click at [171, 372] on img "Move. Drag or select object" at bounding box center [171, 376] width 32 height 32
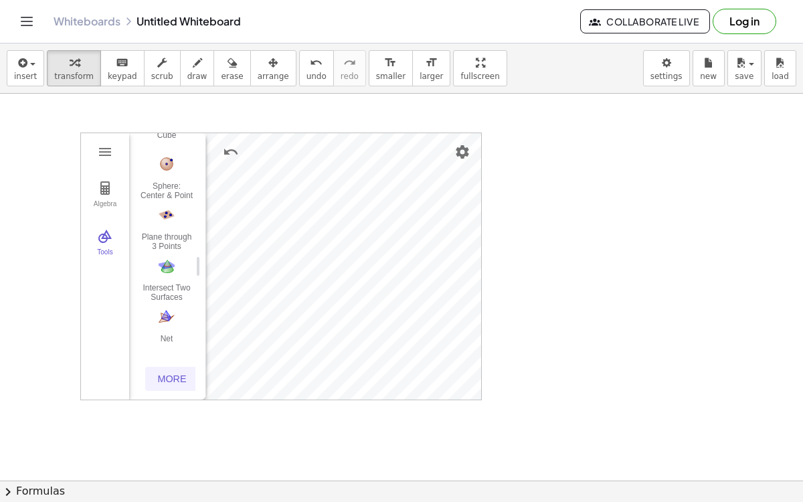
click at [177, 376] on div "More" at bounding box center [172, 379] width 43 height 11
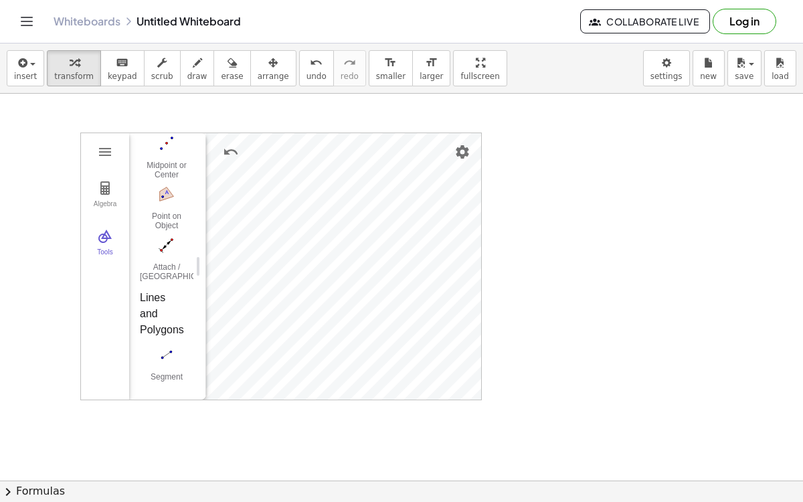
scroll to position [815, 0]
click at [165, 239] on img "Attach / Detach Point. Select point, then object to attach" at bounding box center [167, 244] width 54 height 21
click at [163, 379] on button "Move. Drag or select object" at bounding box center [171, 376] width 32 height 32
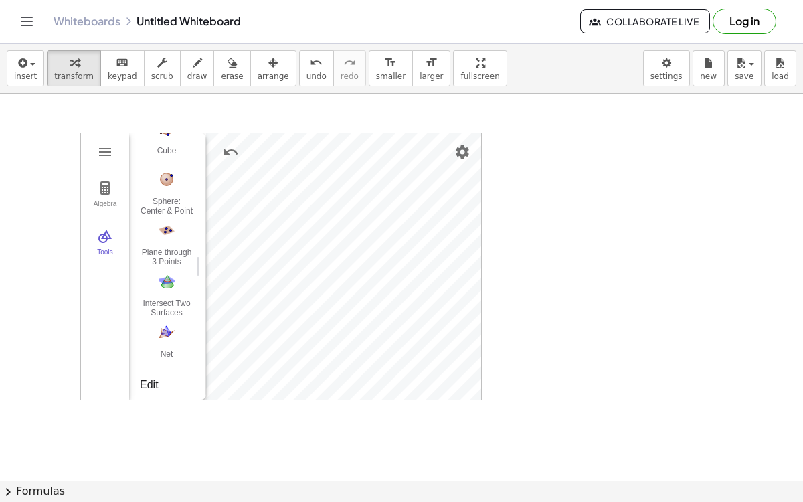
scroll to position [0, 0]
click at [164, 252] on img "Point. Select position or line, function, or curve" at bounding box center [167, 243] width 54 height 21
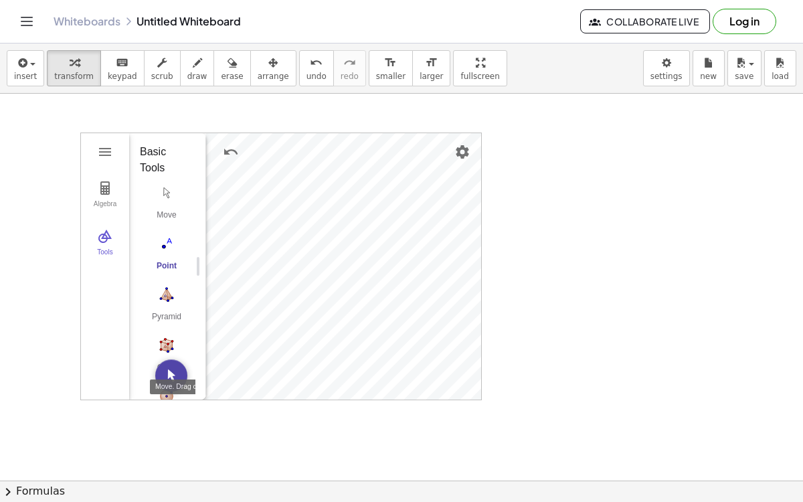
click at [171, 372] on img "Move. Drag or select object" at bounding box center [171, 376] width 32 height 32
click at [595, 378] on div "Algebra Tools A = (1.28, 11, 3) B = (2.76, 2.76, 2.85) 1 × (0, -4.32, 0) GeoGeb…" at bounding box center [401, 482] width 803 height 776
click at [173, 297] on img "Pyramid. Select a polygon for bottom, then select top point" at bounding box center [167, 294] width 54 height 21
click at [168, 366] on img "Move. Drag or select object" at bounding box center [171, 376] width 32 height 32
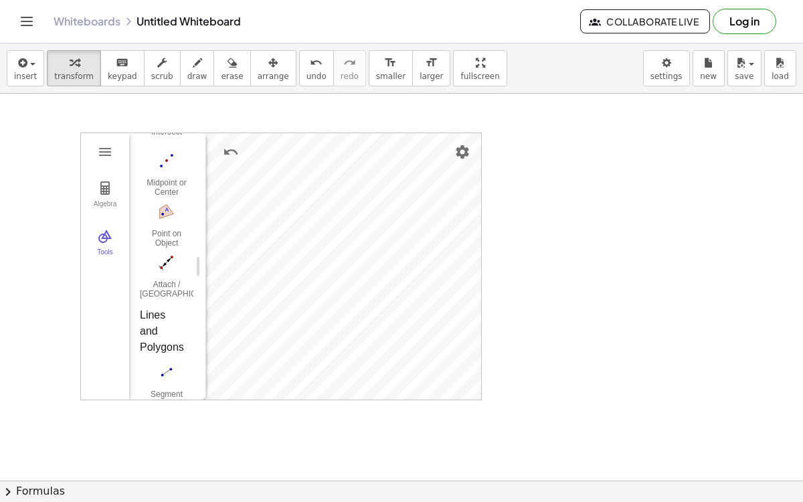
scroll to position [797, 0]
click at [167, 268] on img "Attach / Detach Point. Select point, then object to attach" at bounding box center [167, 263] width 54 height 21
click at [165, 258] on img "Attach / Detach Point. Select point, then object to attach" at bounding box center [167, 263] width 54 height 21
click at [163, 266] on img "Attach / Detach Point. Select point, then object to attach" at bounding box center [167, 263] width 54 height 21
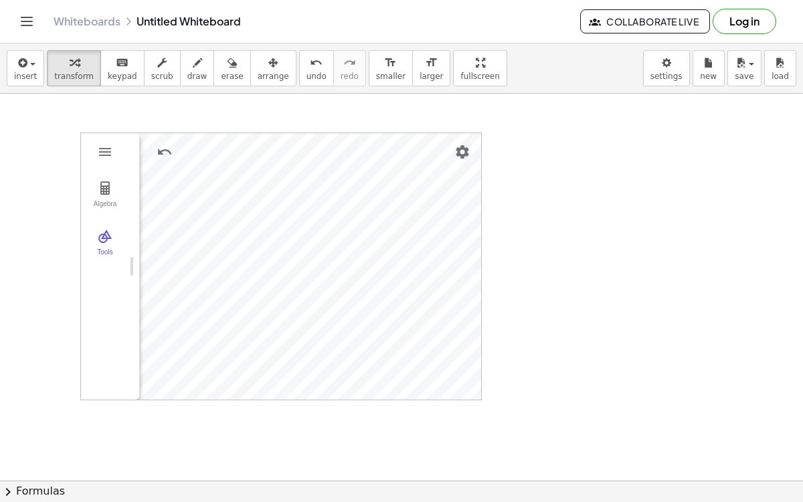
drag, startPoint x: 204, startPoint y: 368, endPoint x: 140, endPoint y: 339, distance: 70.4
click at [424, 314] on img "Delete" at bounding box center [426, 317] width 16 height 16
click at [165, 246] on div "Algebra Tools A = (1.28, 11, 3) B = (2.76, 2.76, 2.85) 1 × (0.64, 0, 0) E = (2.…" at bounding box center [281, 266] width 400 height 266
click at [209, 302] on div "Algebra Tools A = (1.28, 11, 3) B = (2.76, 2.76, 2.85) 1 × (0.64, 0, 0) E = (2.…" at bounding box center [281, 266] width 400 height 266
click at [109, 230] on img "3D Calculator" at bounding box center [105, 236] width 16 height 16
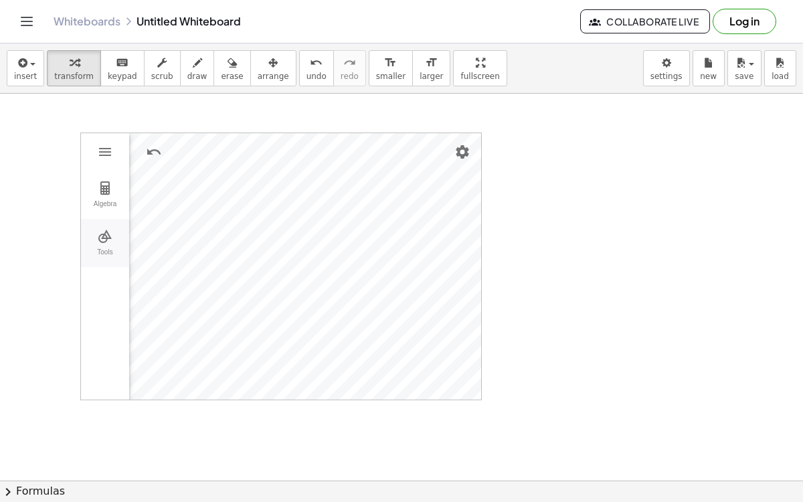
click at [106, 236] on img "3D Calculator" at bounding box center [105, 236] width 16 height 16
click at [86, 235] on button "Tools" at bounding box center [105, 243] width 48 height 48
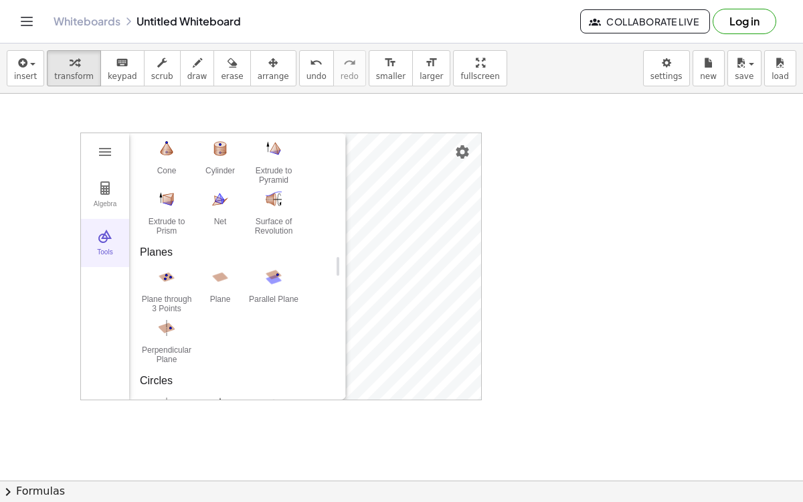
click at [101, 240] on img "3D Calculator" at bounding box center [105, 236] width 16 height 16
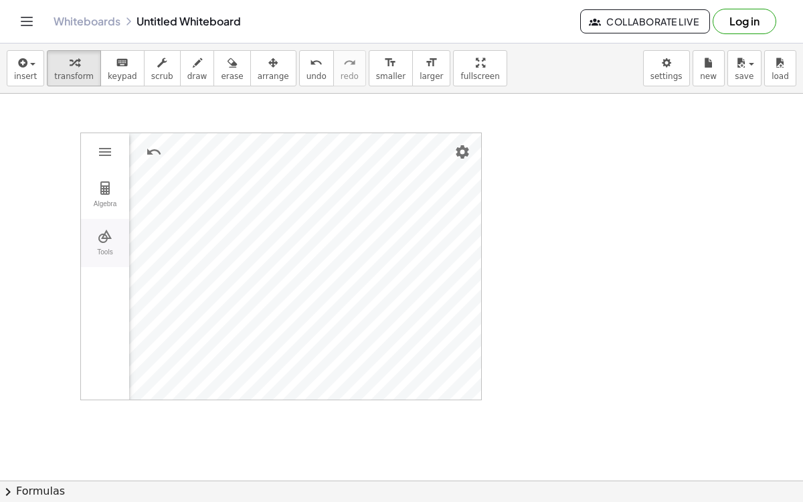
click at [104, 240] on img "3D Calculator" at bounding box center [105, 236] width 16 height 16
click at [97, 236] on img "3D Calculator" at bounding box center [105, 236] width 16 height 16
click at [104, 238] on img "3D Calculator" at bounding box center [105, 236] width 16 height 16
